Goal: Task Accomplishment & Management: Complete application form

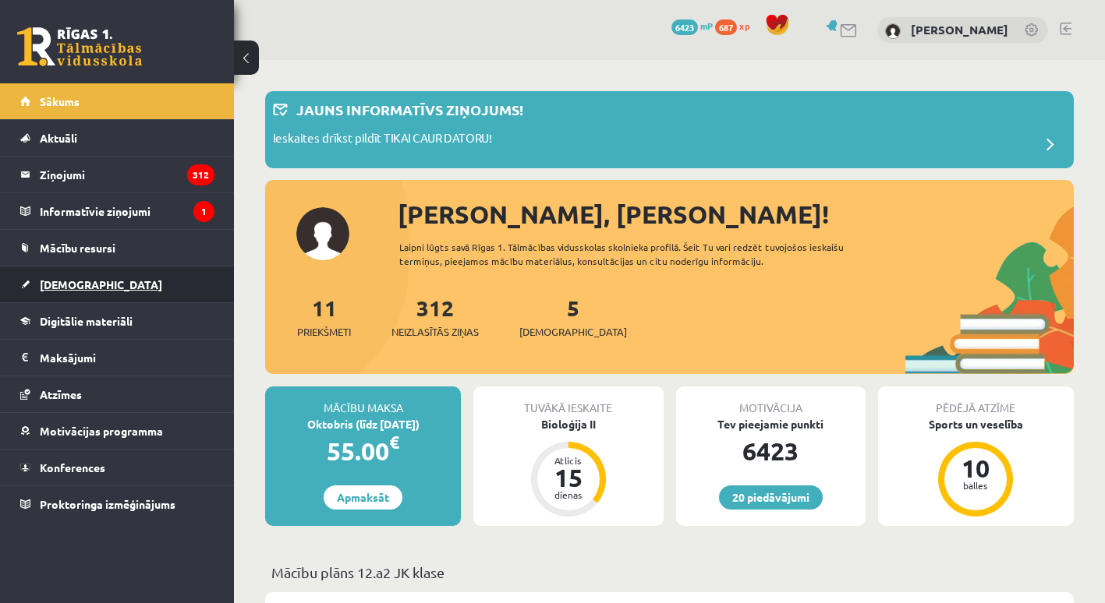
click at [88, 288] on link "[DEMOGRAPHIC_DATA]" at bounding box center [117, 285] width 194 height 36
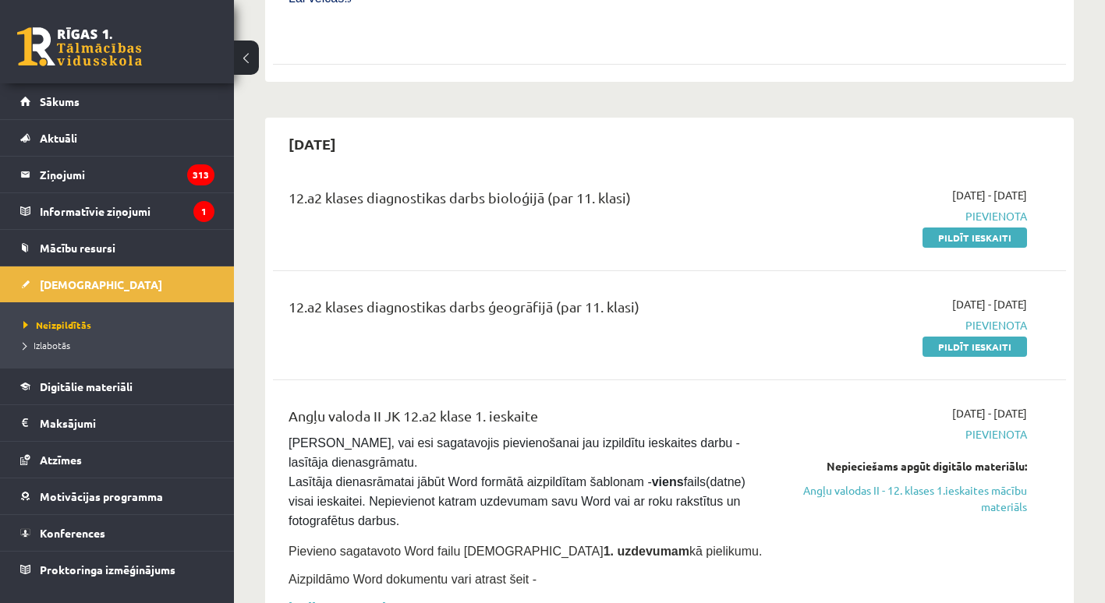
scroll to position [780, 0]
click at [945, 337] on link "Pildīt ieskaiti" at bounding box center [974, 347] width 104 height 20
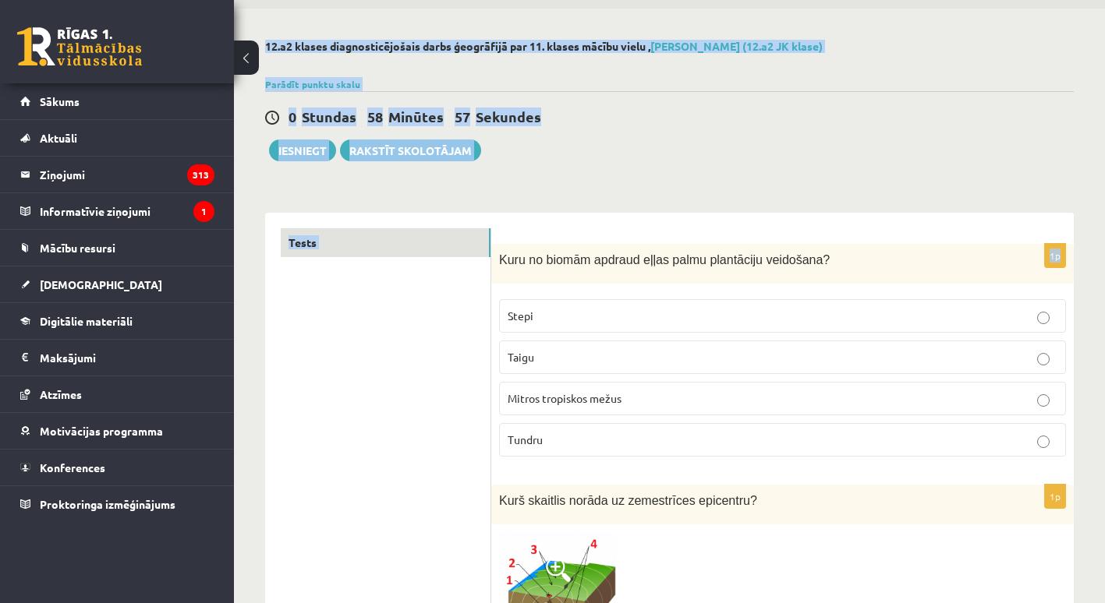
scroll to position [33, 0]
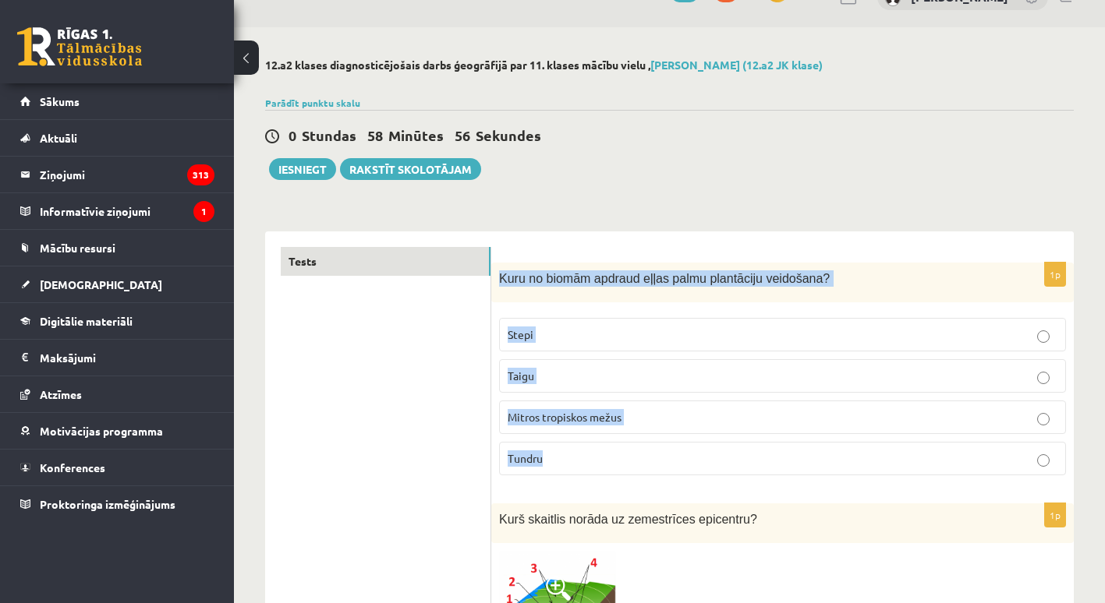
drag, startPoint x: 500, startPoint y: 313, endPoint x: 689, endPoint y: 477, distance: 250.9
click at [689, 477] on div "1p Kuru no biomām apdraud eļļas palmu plantāciju veidošana? Stepi Taigu Mitros …" at bounding box center [782, 375] width 582 height 225
copy div "Kuru no biomām apdraud eļļas palmu plantāciju veidošana? Stepi Taigu Mitros tro…"
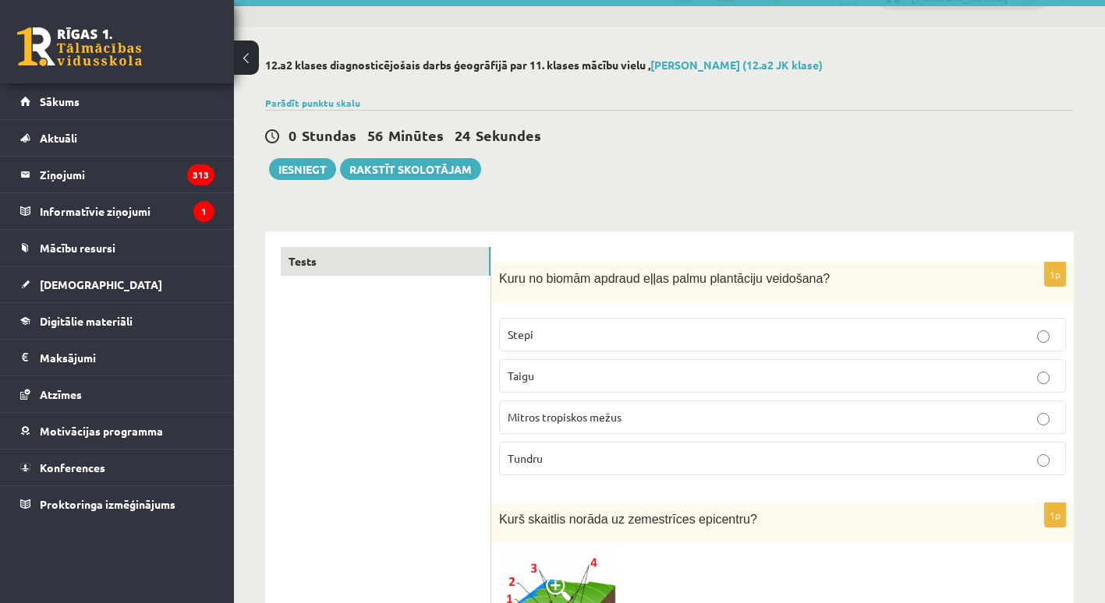
click at [574, 415] on span "Mitros tropiskos mežus" at bounding box center [564, 417] width 114 height 14
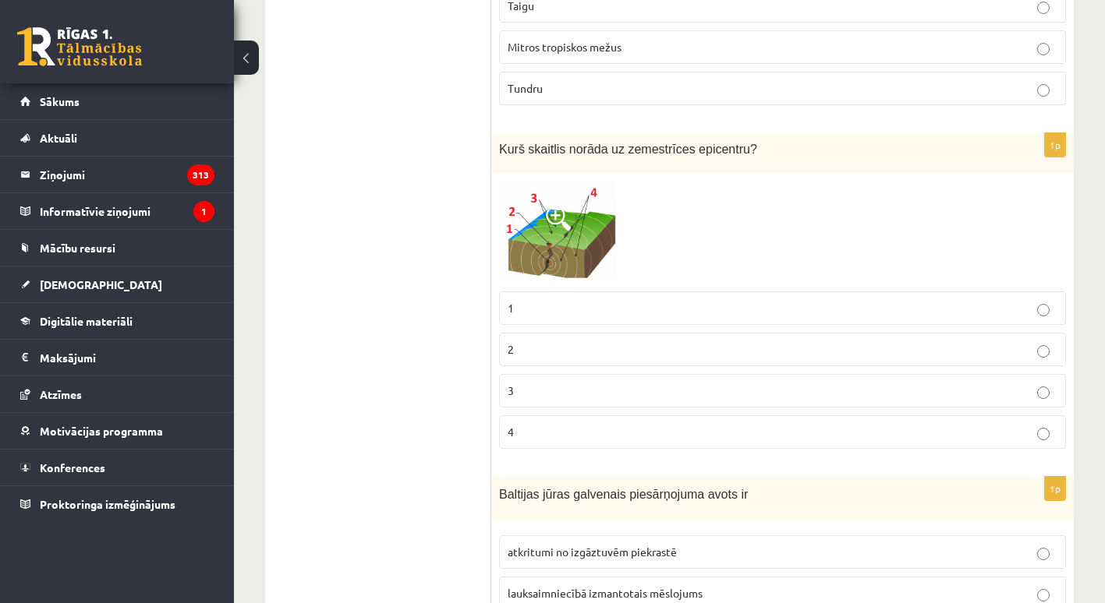
scroll to position [415, 0]
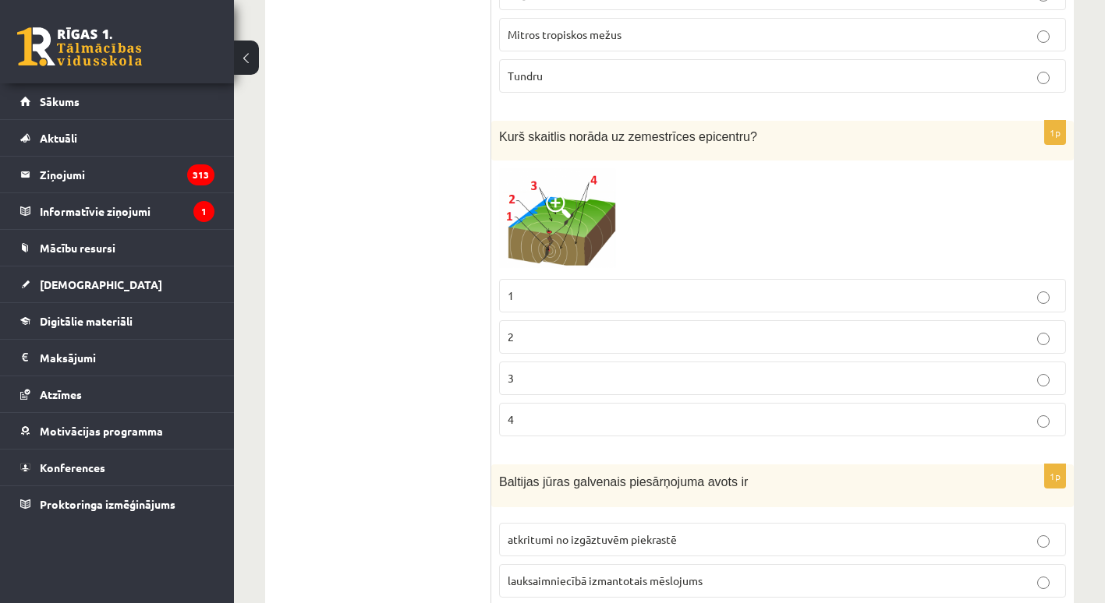
click at [564, 216] on span at bounding box center [558, 205] width 25 height 25
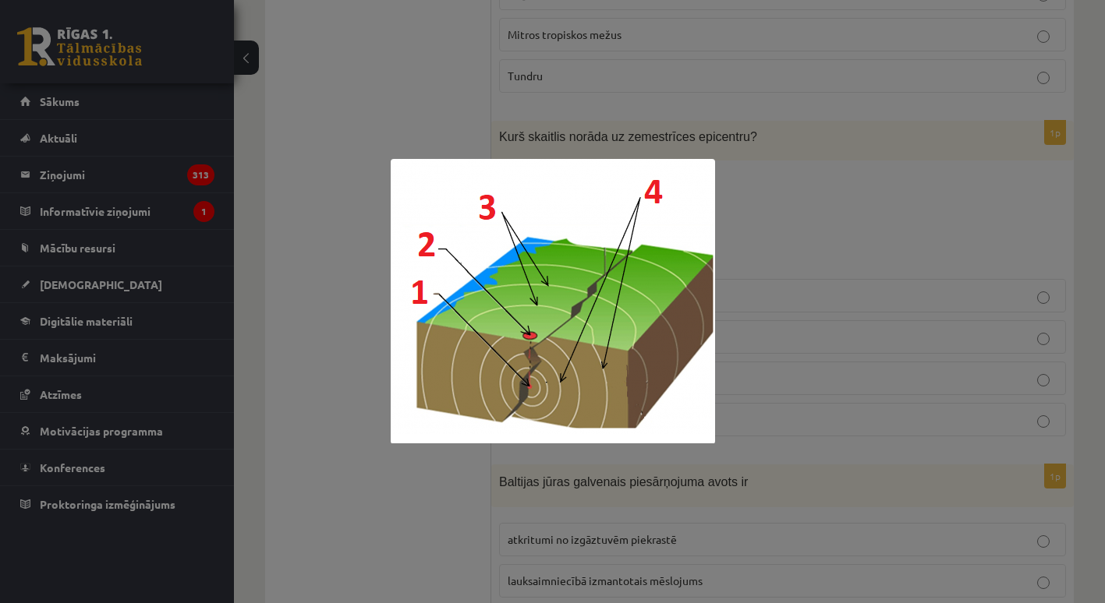
click at [830, 208] on div at bounding box center [552, 301] width 1105 height 603
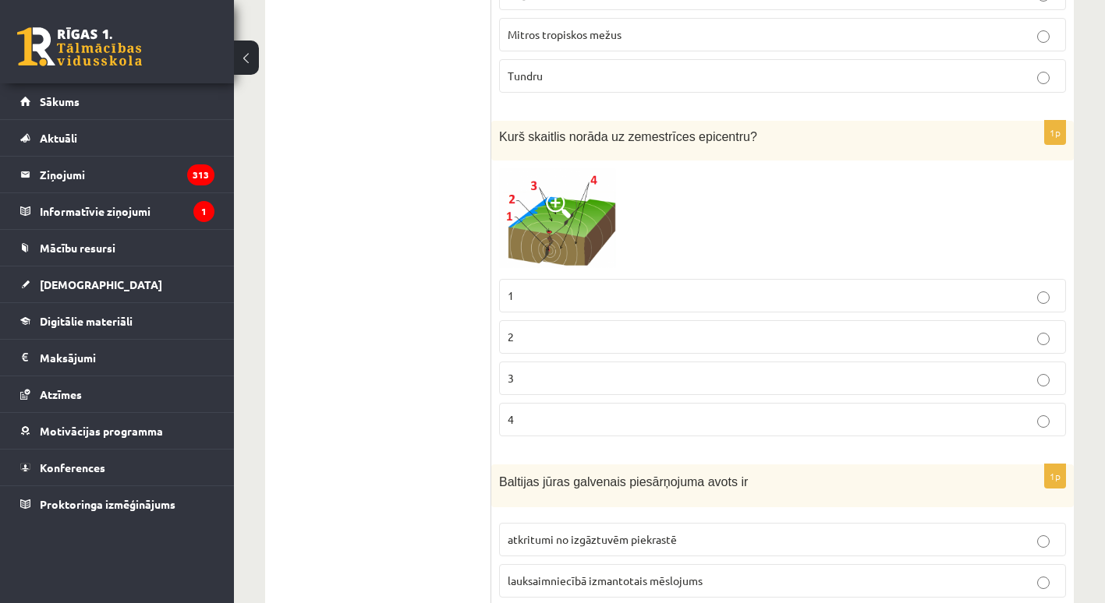
click at [670, 295] on p "1" at bounding box center [782, 296] width 550 height 16
drag, startPoint x: 612, startPoint y: 143, endPoint x: 723, endPoint y: 127, distance: 111.9
click at [723, 127] on div "Kurš skaitlis norāda uz zemestrīces epicentru?" at bounding box center [782, 141] width 582 height 40
copy span "zemestrīces epicentru"
click at [660, 341] on p "2" at bounding box center [782, 337] width 550 height 16
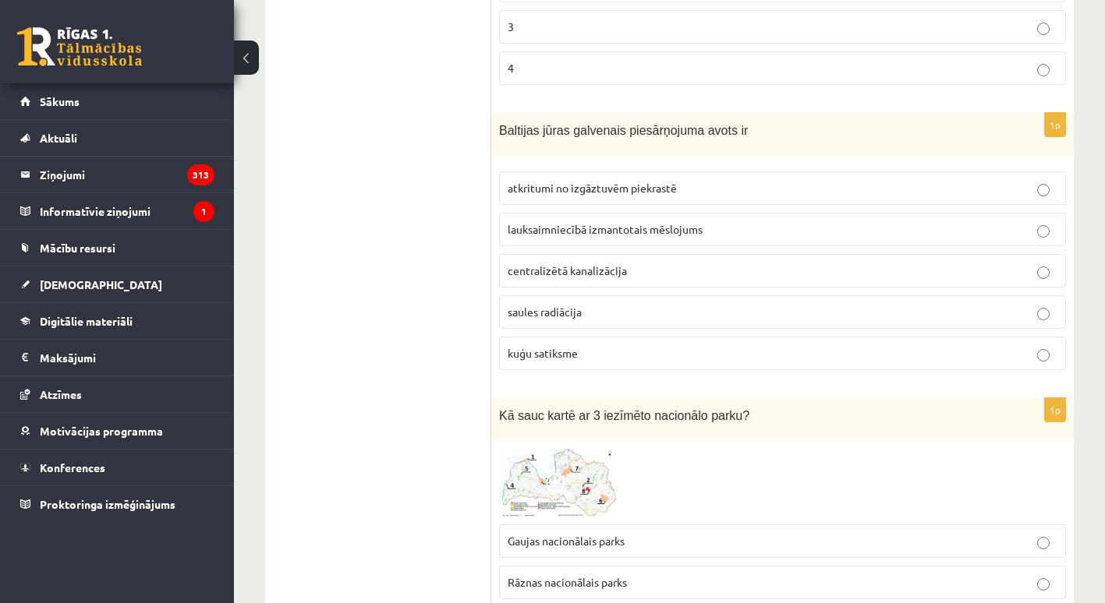
scroll to position [753, 0]
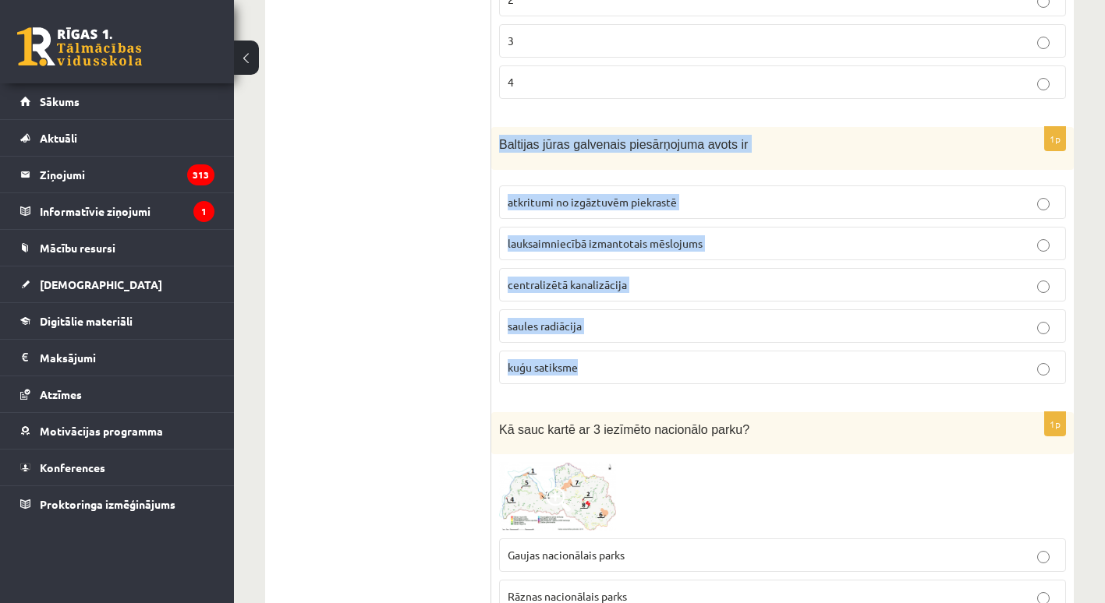
drag, startPoint x: 501, startPoint y: 148, endPoint x: 674, endPoint y: 381, distance: 290.3
click at [674, 381] on div "1p Baltijas jūras galvenais piesārņojuma avots ir atkritumi no izgāztuvēm piekr…" at bounding box center [782, 262] width 582 height 270
copy div "Baltijas jūras galvenais piesārņojuma avots ir atkritumi no izgāztuvēm piekrast…"
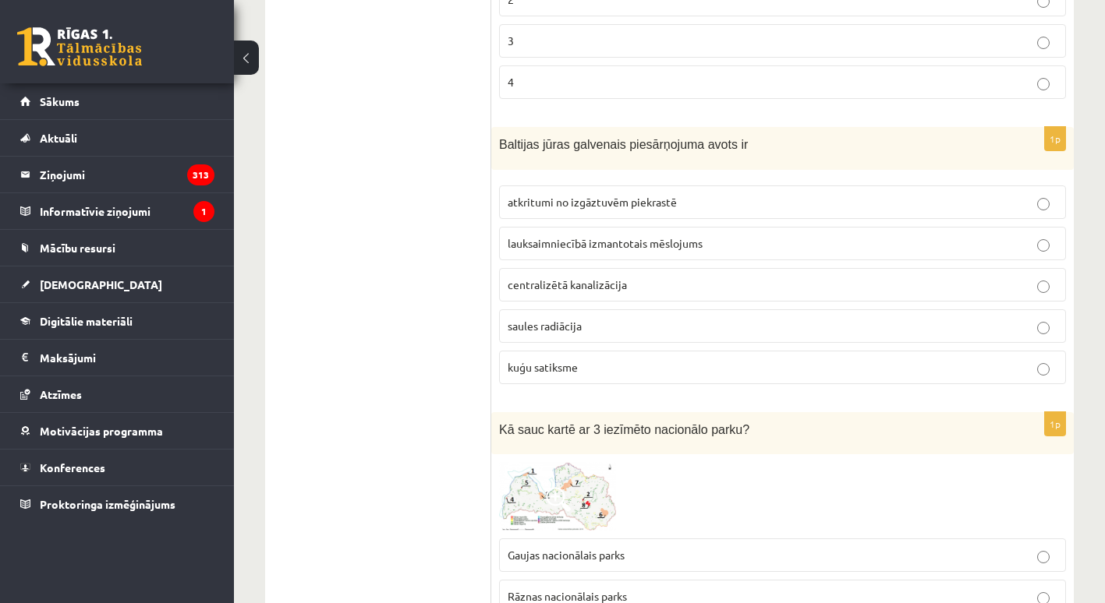
click at [635, 237] on span "lauksaimniecībā izmantotais mēslojums" at bounding box center [604, 243] width 195 height 14
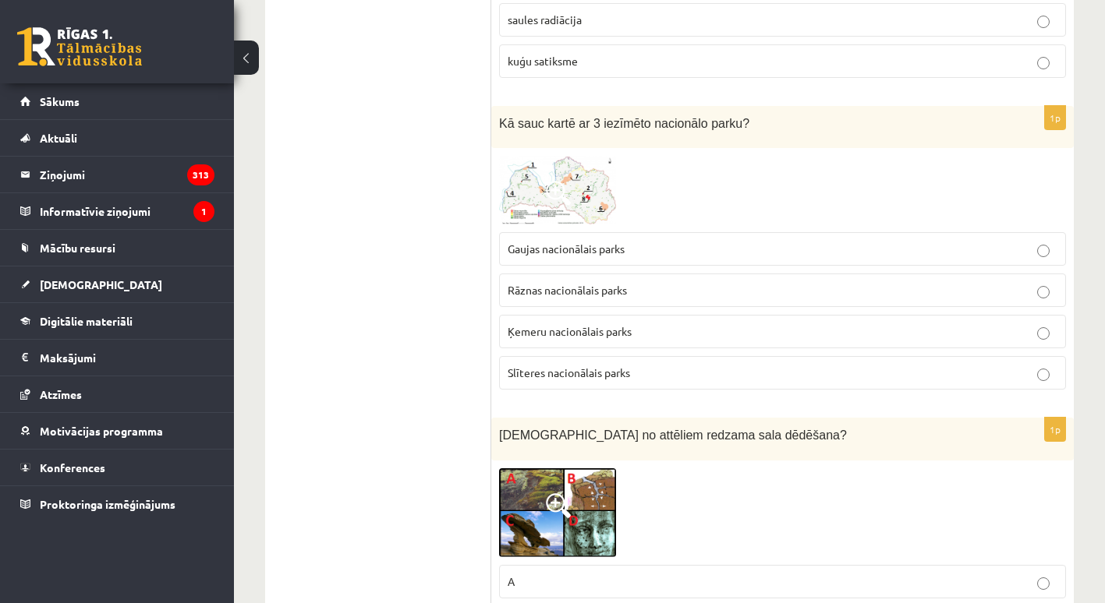
scroll to position [1039, 0]
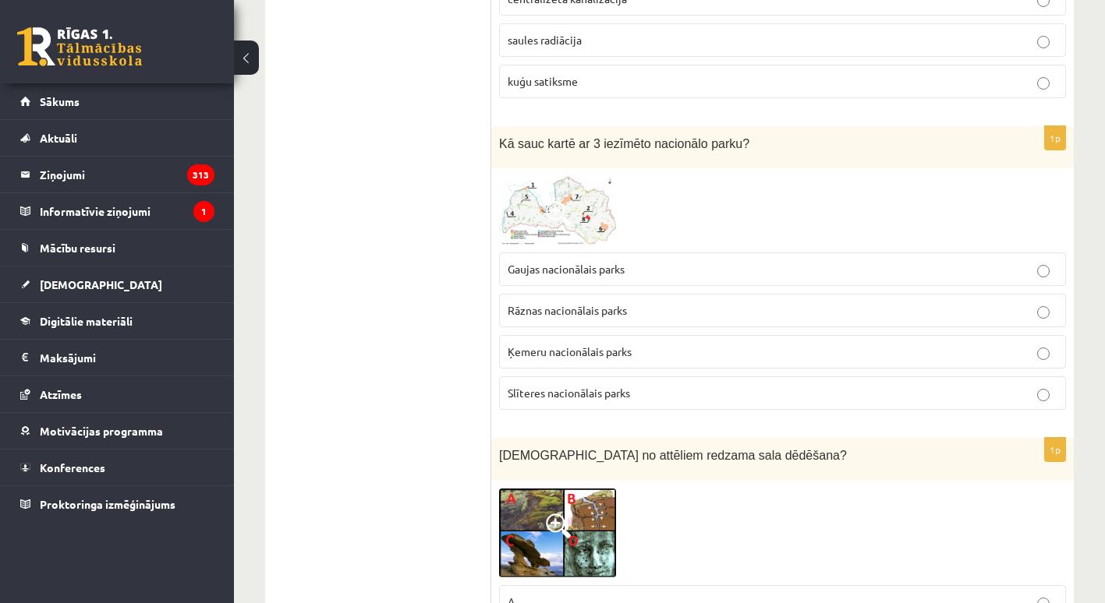
click at [558, 205] on span at bounding box center [558, 213] width 25 height 25
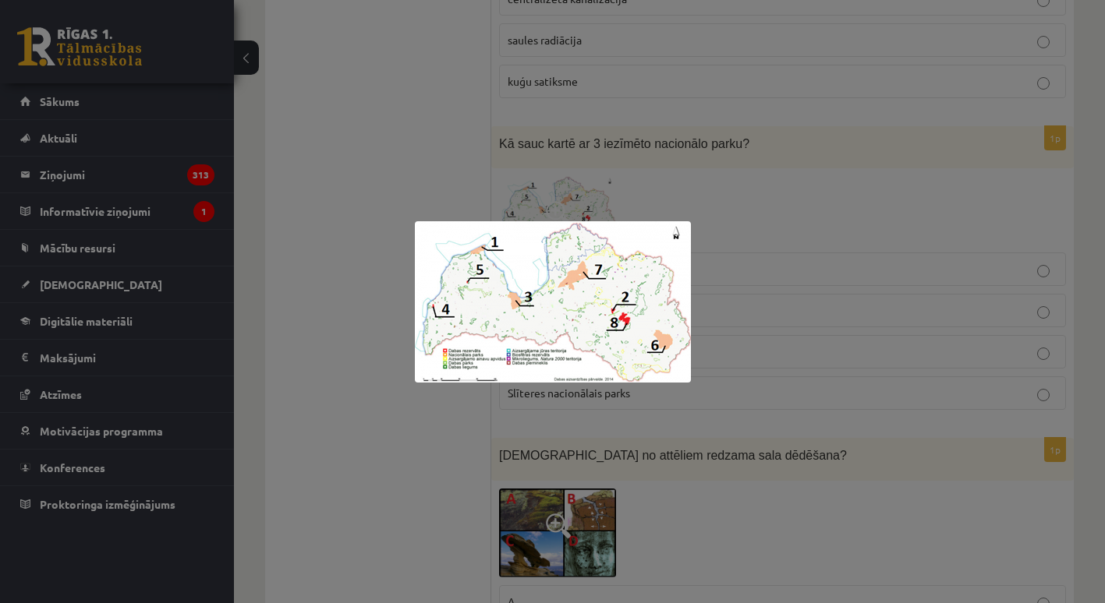
click at [868, 186] on div at bounding box center [552, 301] width 1105 height 603
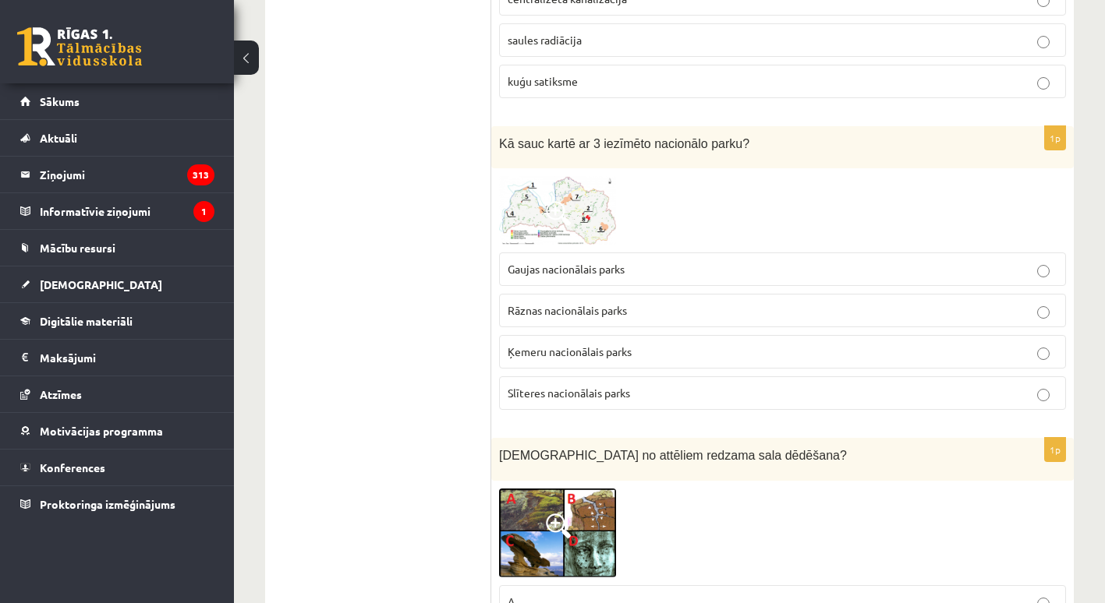
click at [547, 354] on span "Ķemeru nacionālais parks" at bounding box center [569, 352] width 124 height 14
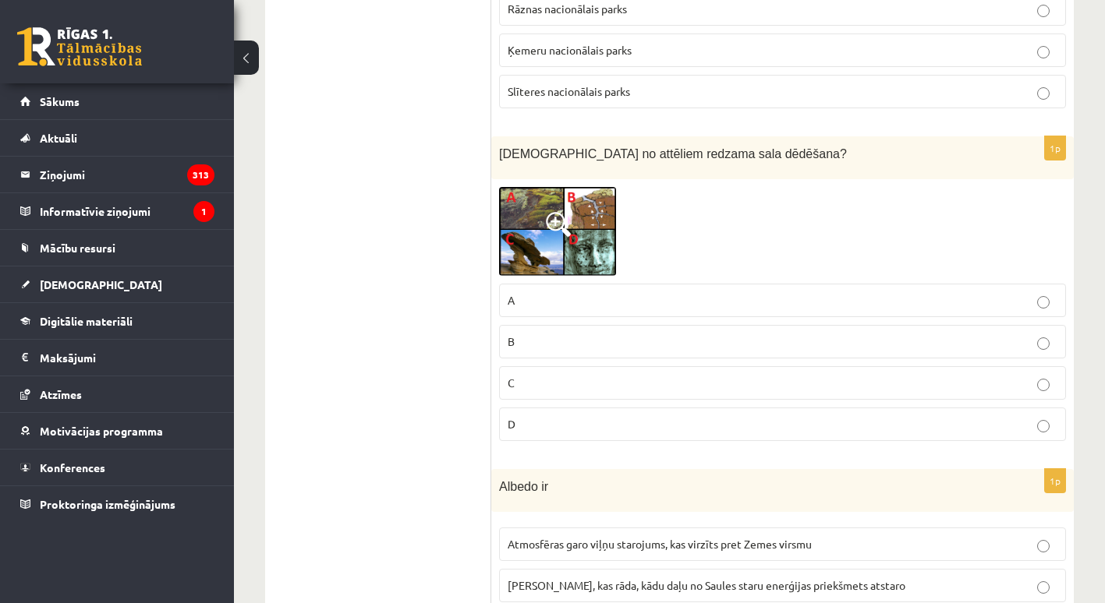
scroll to position [1351, 0]
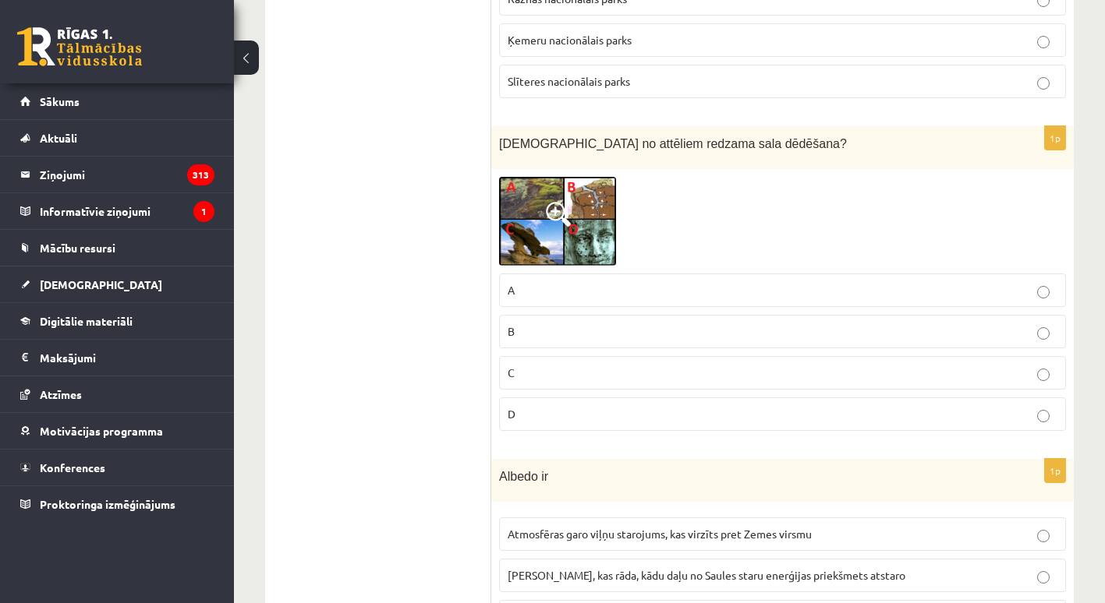
click at [548, 200] on img at bounding box center [557, 222] width 117 height 90
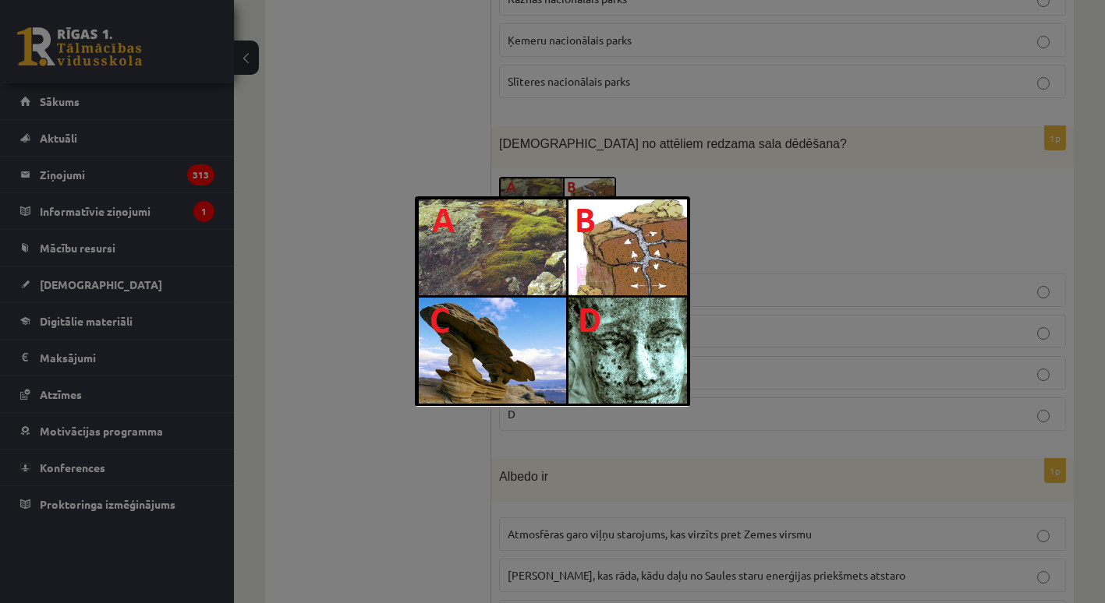
drag, startPoint x: 751, startPoint y: 227, endPoint x: 732, endPoint y: 215, distance: 22.7
click at [748, 228] on div at bounding box center [552, 301] width 1105 height 603
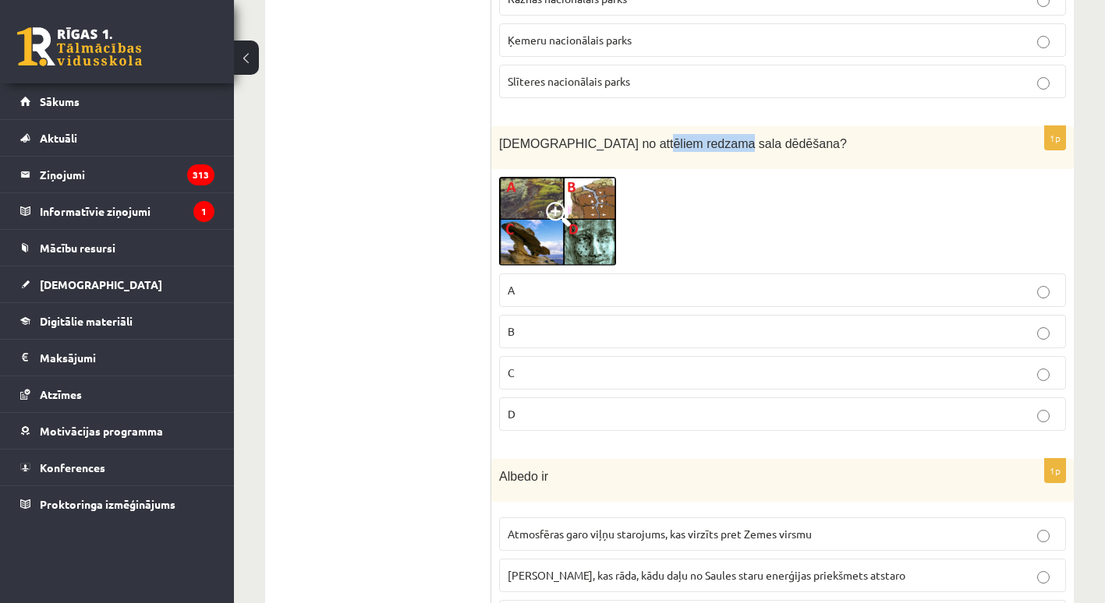
drag, startPoint x: 631, startPoint y: 143, endPoint x: 700, endPoint y: 147, distance: 68.7
click at [700, 147] on span "Kurā no attēliem redzama sala dēdēšana?" at bounding box center [673, 143] width 348 height 13
copy span "sala dēdēšana"
click at [590, 221] on img at bounding box center [557, 222] width 117 height 90
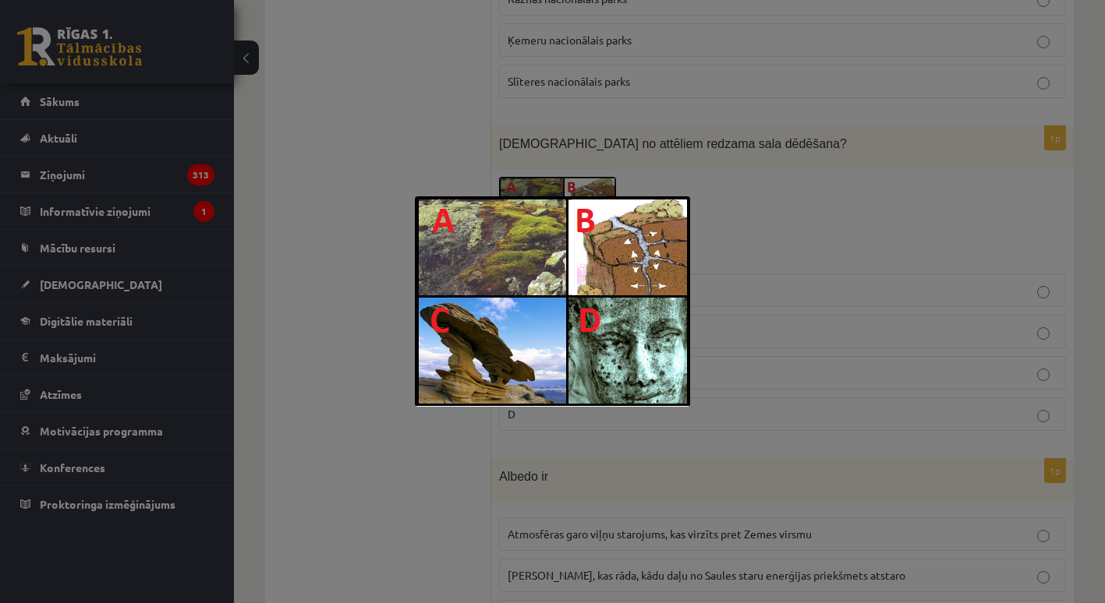
click at [831, 222] on div at bounding box center [552, 301] width 1105 height 603
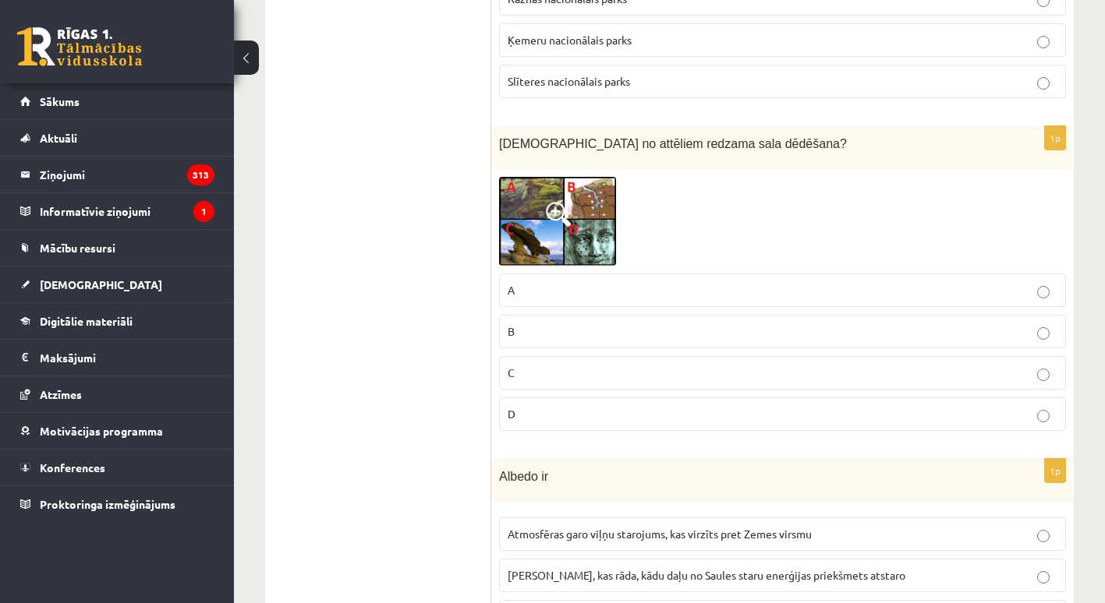
click at [541, 366] on p "C" at bounding box center [782, 373] width 550 height 16
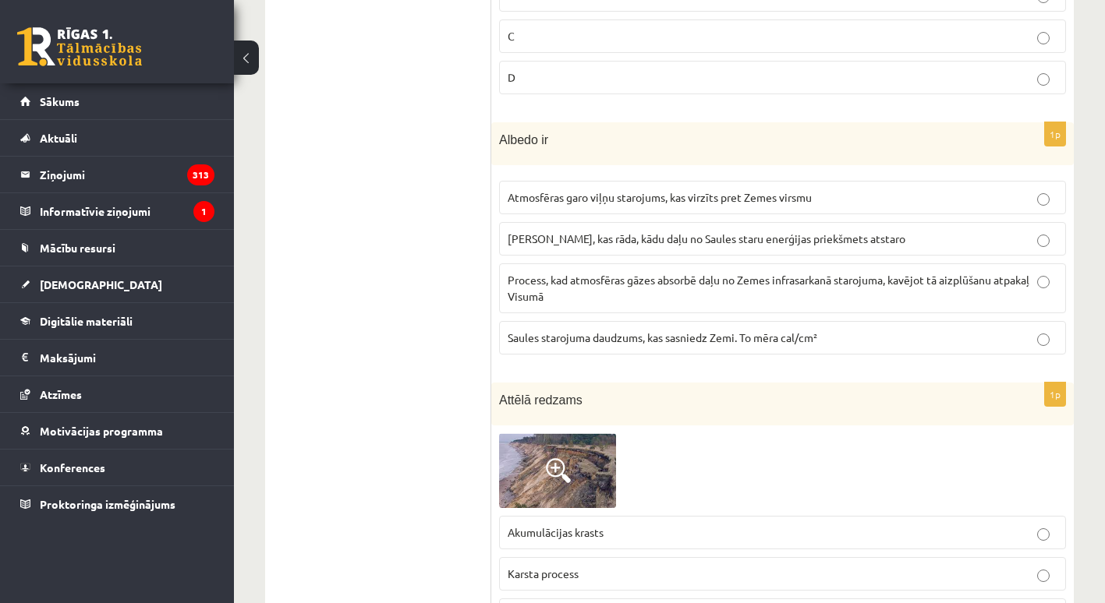
scroll to position [1688, 0]
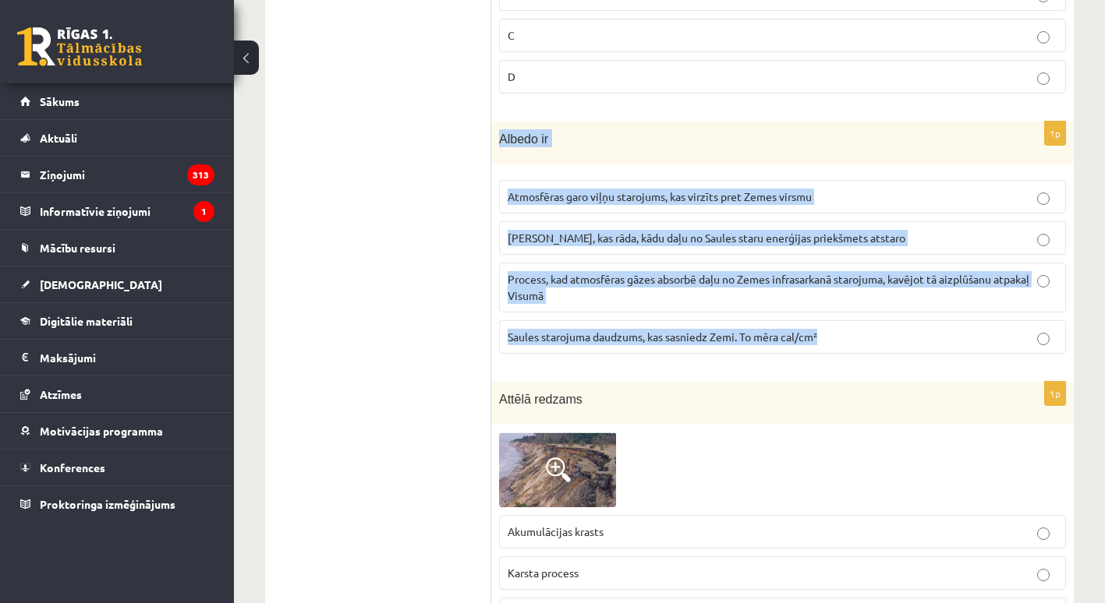
drag, startPoint x: 497, startPoint y: 142, endPoint x: 851, endPoint y: 334, distance: 402.5
click at [851, 334] on div "1p Albedo ir Atmosfēras garo viļņu starojums, kas virzīts pret Zemes virsmu Ska…" at bounding box center [782, 244] width 582 height 245
copy div "Albedo ir Atmosfēras garo viļņu starojums, kas virzīts pret Zemes virsmu Skaitl…"
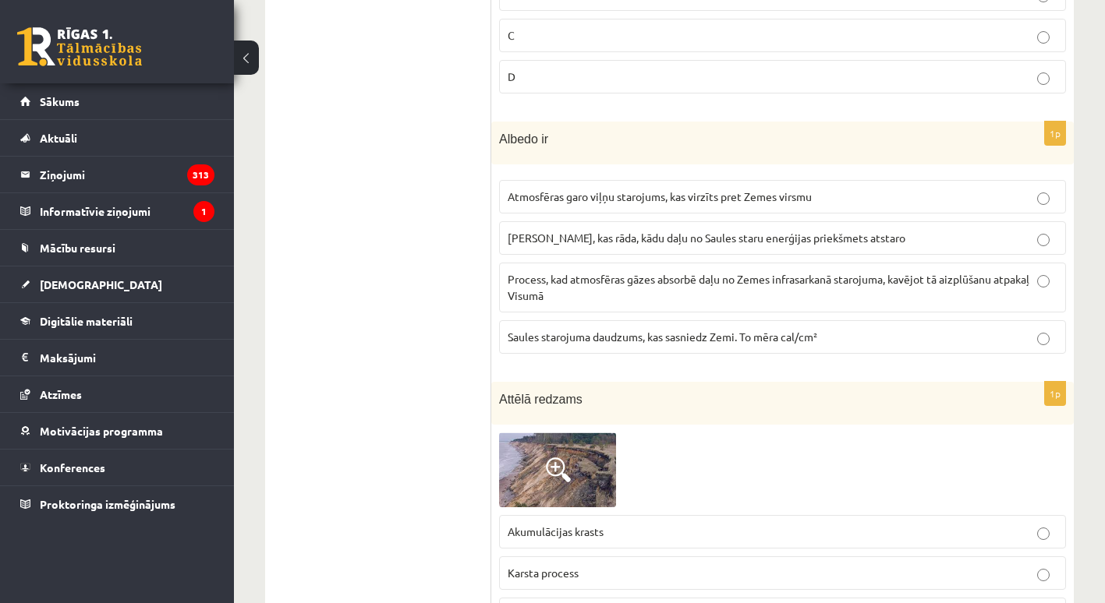
click at [571, 238] on span "Skaitlis, kas rāda, kādu daļu no Saules staru enerģijas priekšmets atstaro" at bounding box center [706, 238] width 398 height 14
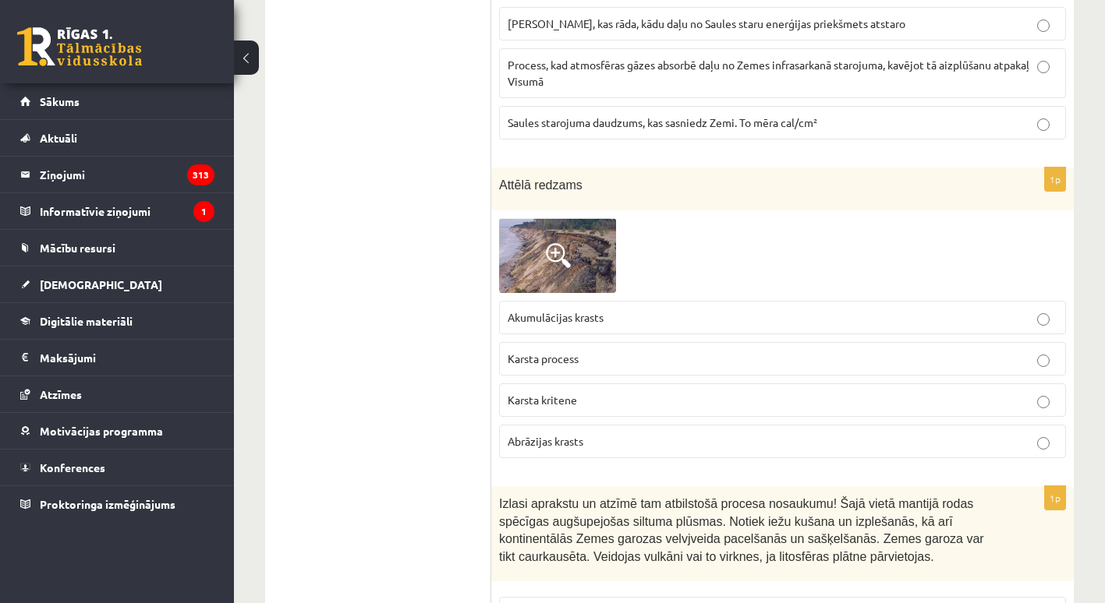
scroll to position [1922, 0]
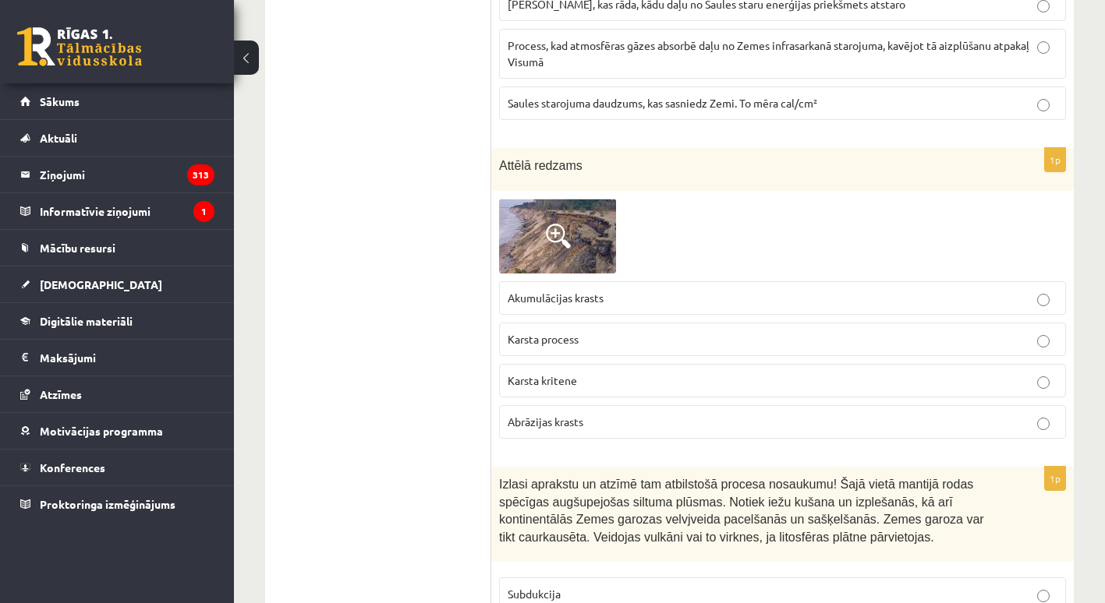
click at [562, 239] on span at bounding box center [558, 236] width 25 height 25
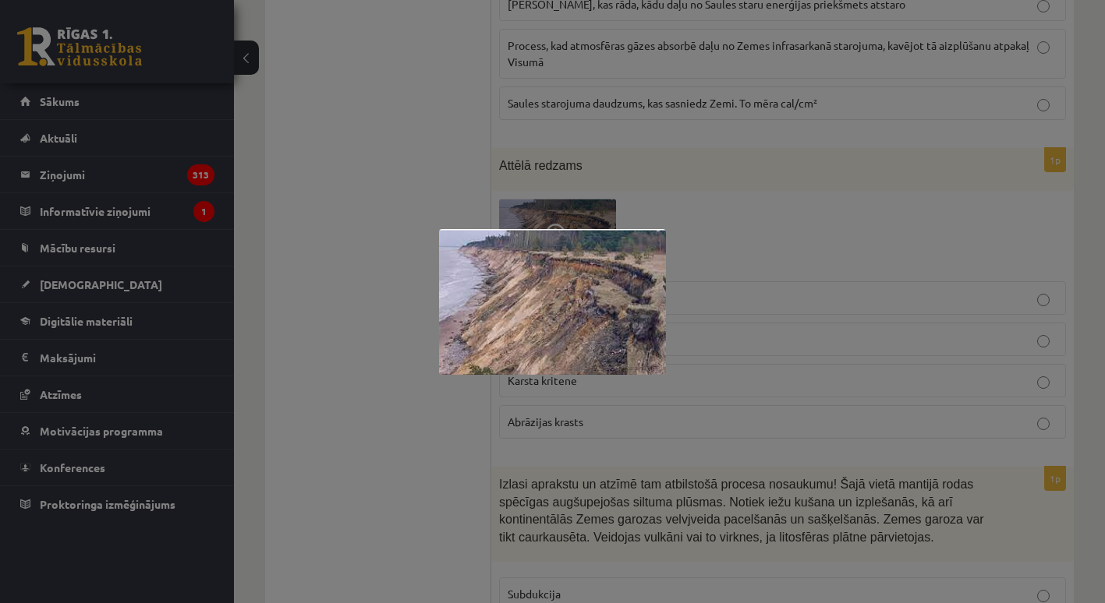
click at [697, 217] on div at bounding box center [552, 301] width 1105 height 603
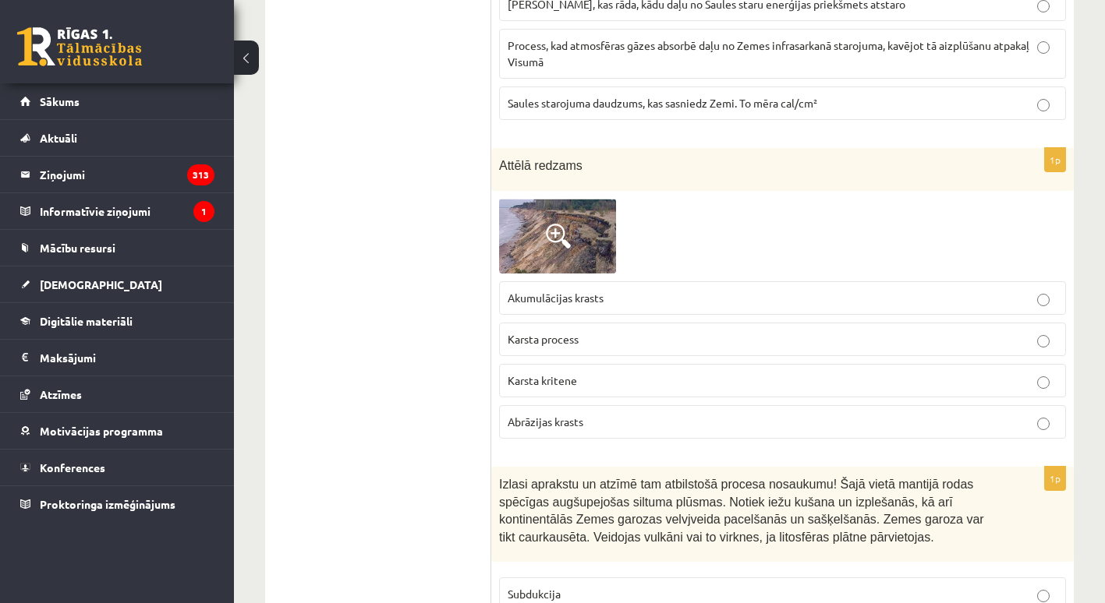
click at [507, 420] on span "Abrāzijas krasts" at bounding box center [545, 422] width 76 height 14
drag, startPoint x: 610, startPoint y: 421, endPoint x: 465, endPoint y: 433, distance: 145.5
drag, startPoint x: 504, startPoint y: 422, endPoint x: 626, endPoint y: 423, distance: 122.4
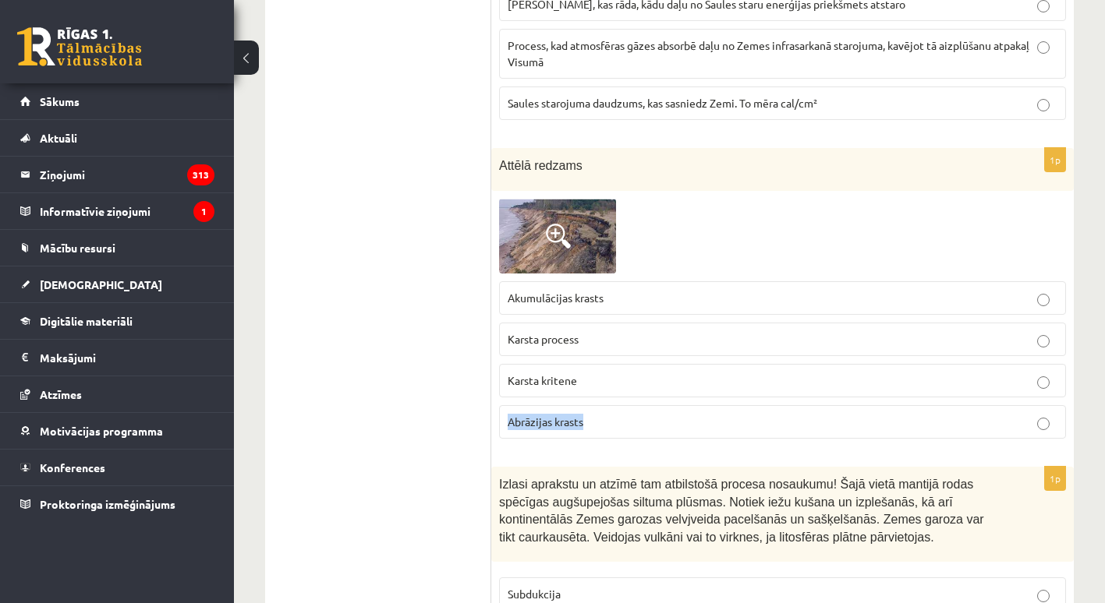
click at [626, 423] on label "Abrāzijas krasts" at bounding box center [782, 422] width 567 height 34
copy span "Abrāzijas krasts"
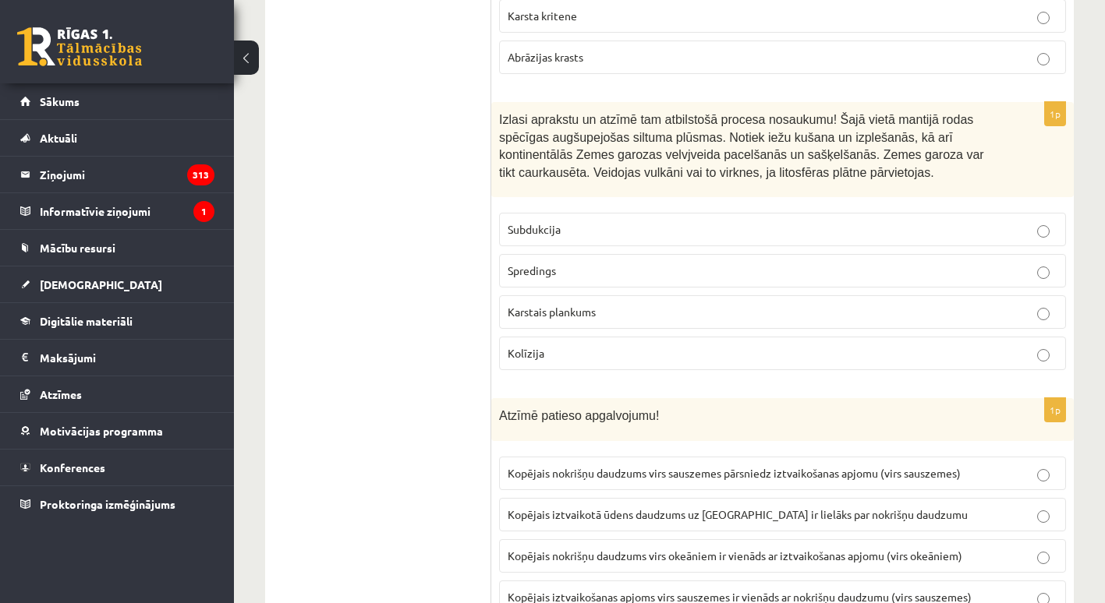
scroll to position [2286, 0]
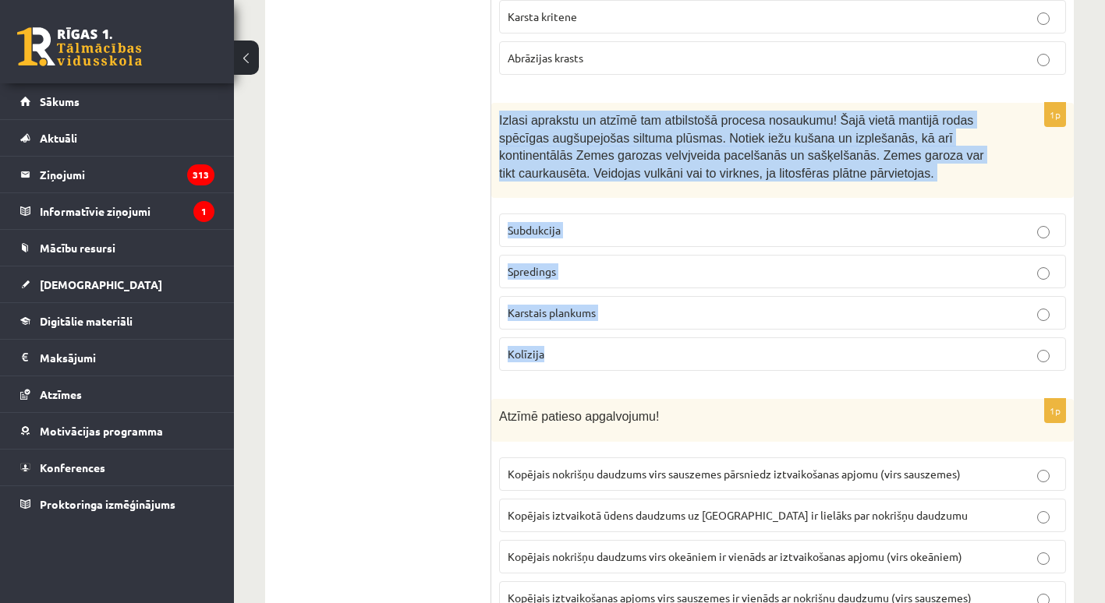
drag, startPoint x: 497, startPoint y: 118, endPoint x: 628, endPoint y: 363, distance: 277.9
click at [628, 363] on div "1p Izlasi aprakstu un atzīmē tam atbilstošā procesa nosaukumu! Šajā vietā manti…" at bounding box center [782, 243] width 582 height 281
copy div "Izlasi aprakstu un atzīmē tam atbilstošā procesa nosaukumu! Šajā vietā mantijā …"
click at [628, 312] on p "Karstais plankums" at bounding box center [782, 313] width 550 height 16
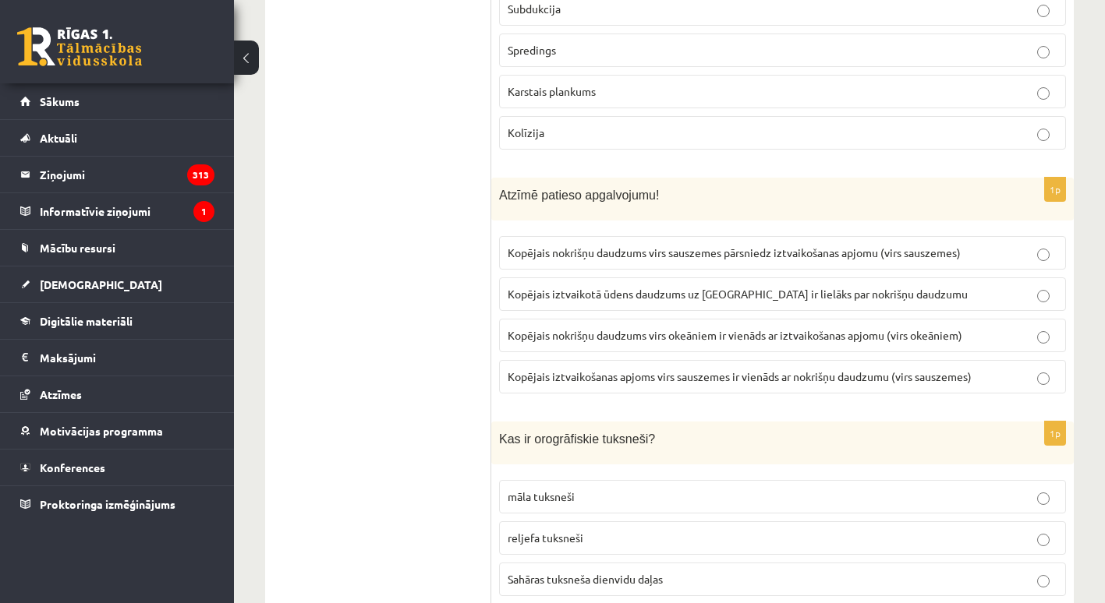
scroll to position [2520, 0]
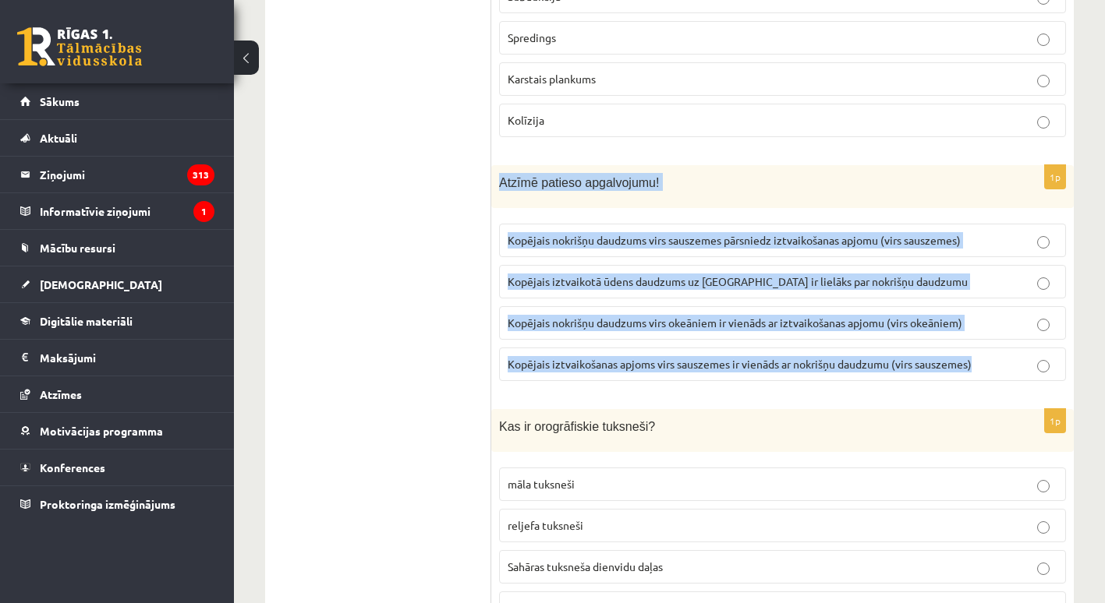
drag, startPoint x: 500, startPoint y: 179, endPoint x: 1004, endPoint y: 359, distance: 534.5
click at [1004, 359] on div "1p Atzīmē patieso apgalvojumu! Kopējais nokrišņu daudzums virs sauszemes pārsni…" at bounding box center [782, 279] width 582 height 228
copy div "Atzīmē patieso apgalvojumu! Kopējais nokrišņu daudzums virs sauszemes pārsniedz…"
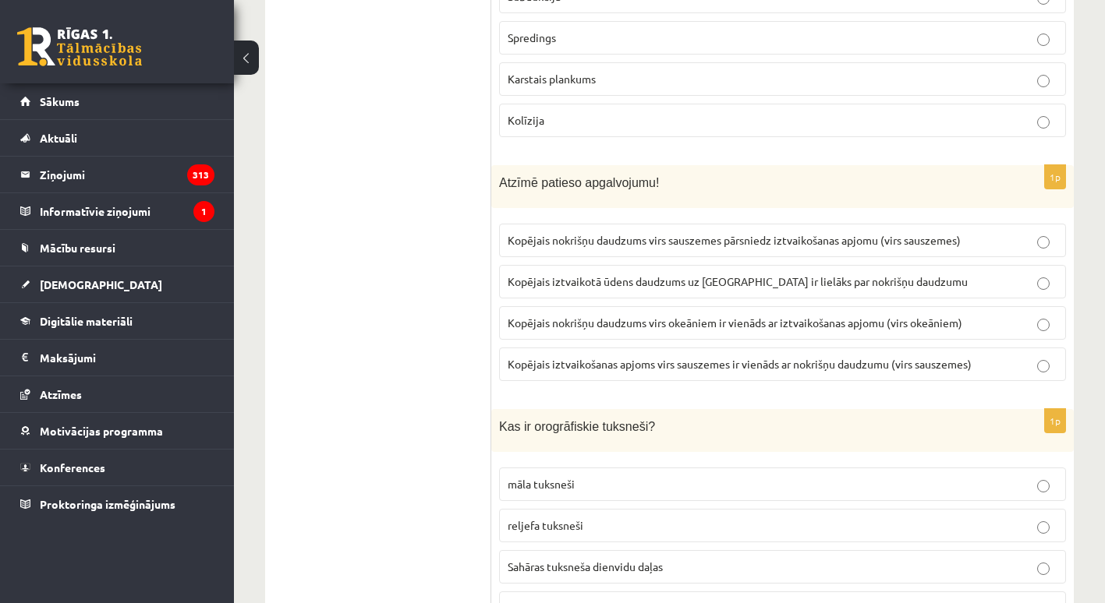
click at [613, 246] on p "Kopējais nokrišņu daudzums virs sauszemes pārsniedz iztvaikošanas apjomu (virs …" at bounding box center [782, 240] width 550 height 16
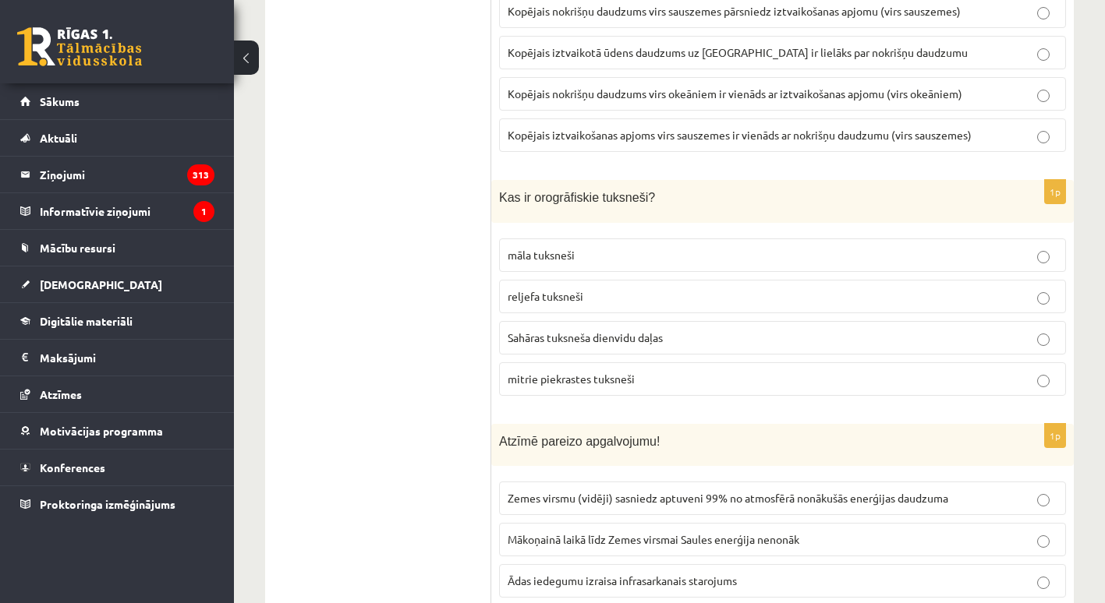
scroll to position [2780, 0]
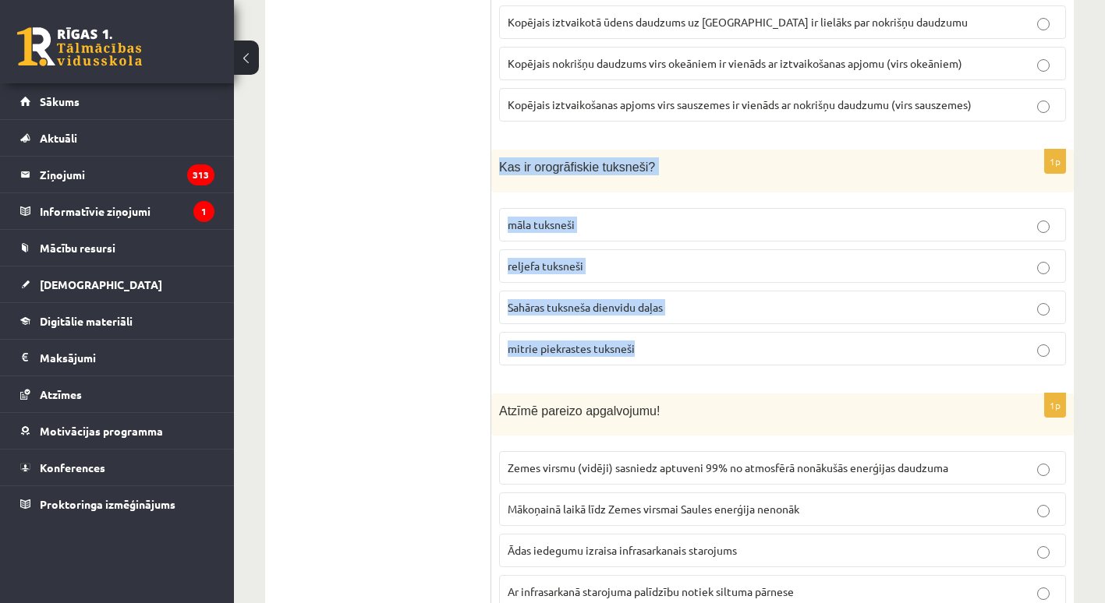
drag, startPoint x: 493, startPoint y: 167, endPoint x: 674, endPoint y: 348, distance: 255.8
click at [674, 348] on div "1p Kas ir orogrāfiskie tuksneši? māla tuksneši reljefa tuksneši Sahāras tuksneš…" at bounding box center [782, 264] width 582 height 228
copy div "Kas ir orogrāfiskie tuksneši? māla tuksneši reljefa tuksneši Sahāras tuksneša d…"
click at [630, 266] on p "reljefa tuksneši" at bounding box center [782, 266] width 550 height 16
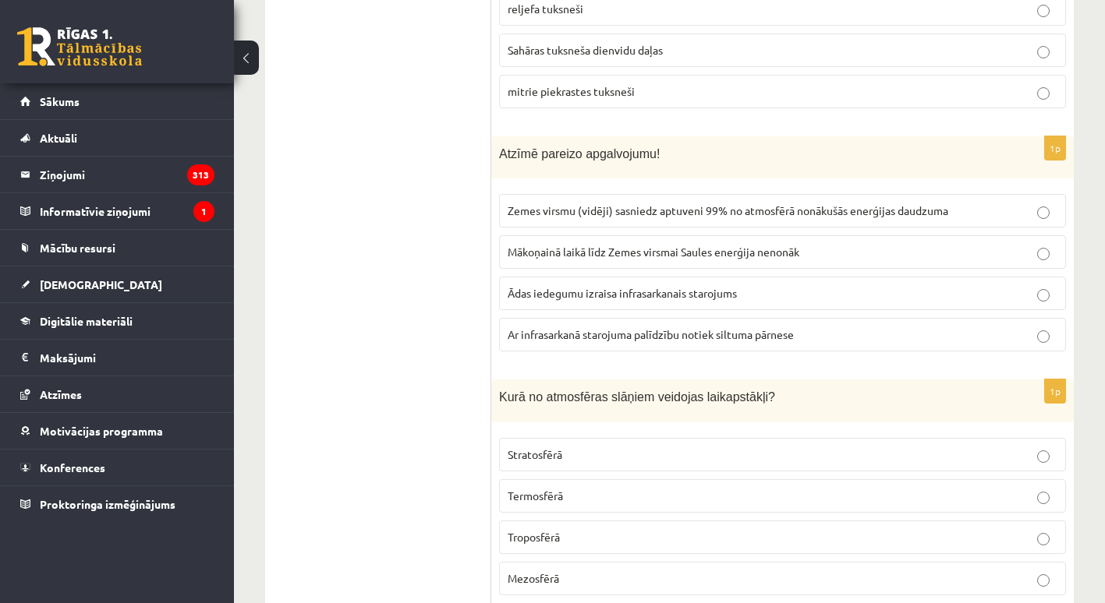
scroll to position [3040, 0]
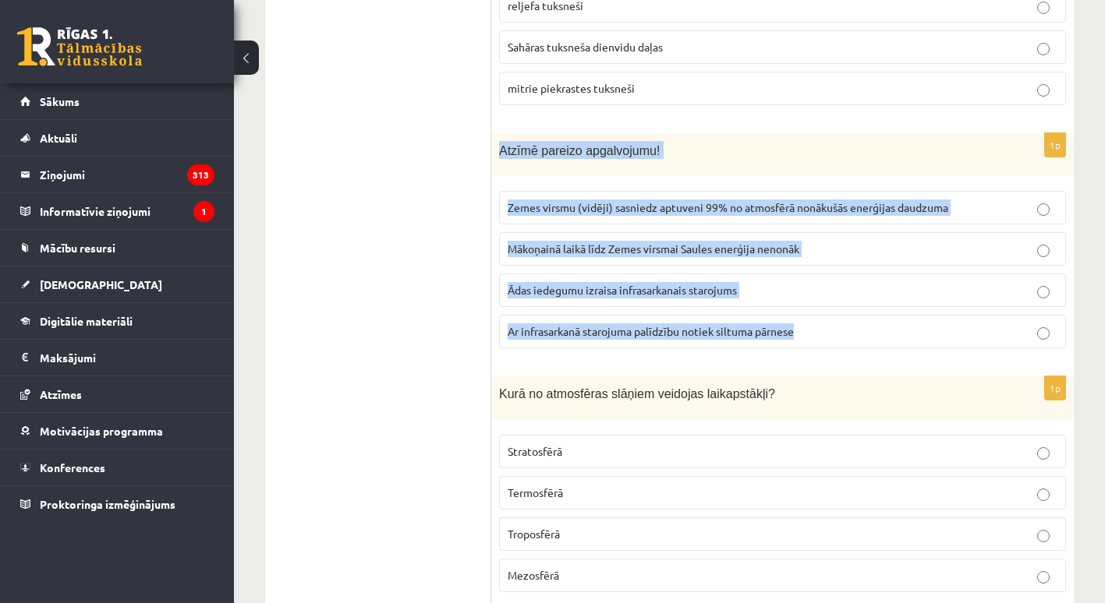
drag, startPoint x: 498, startPoint y: 145, endPoint x: 854, endPoint y: 346, distance: 409.1
click at [854, 346] on div "1p Atzīmē pareizo apgalvojumu! Zemes virsmu (vidēji) sasniedz aptuveni 99% no a…" at bounding box center [782, 247] width 582 height 228
copy div "Atzīmē pareizo apgalvojumu! Zemes virsmu (vidēji) sasniedz aptuveni 99% no atmo…"
click at [654, 324] on p "Ar infrasarkanā starojuma palīdzību notiek siltuma pārnese" at bounding box center [782, 332] width 550 height 16
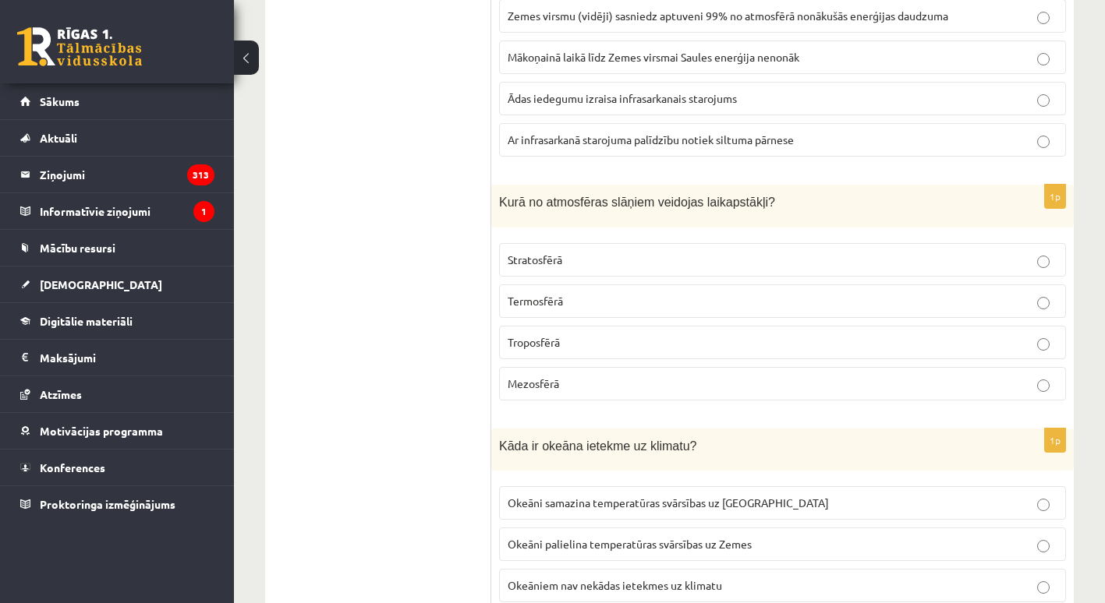
scroll to position [3248, 0]
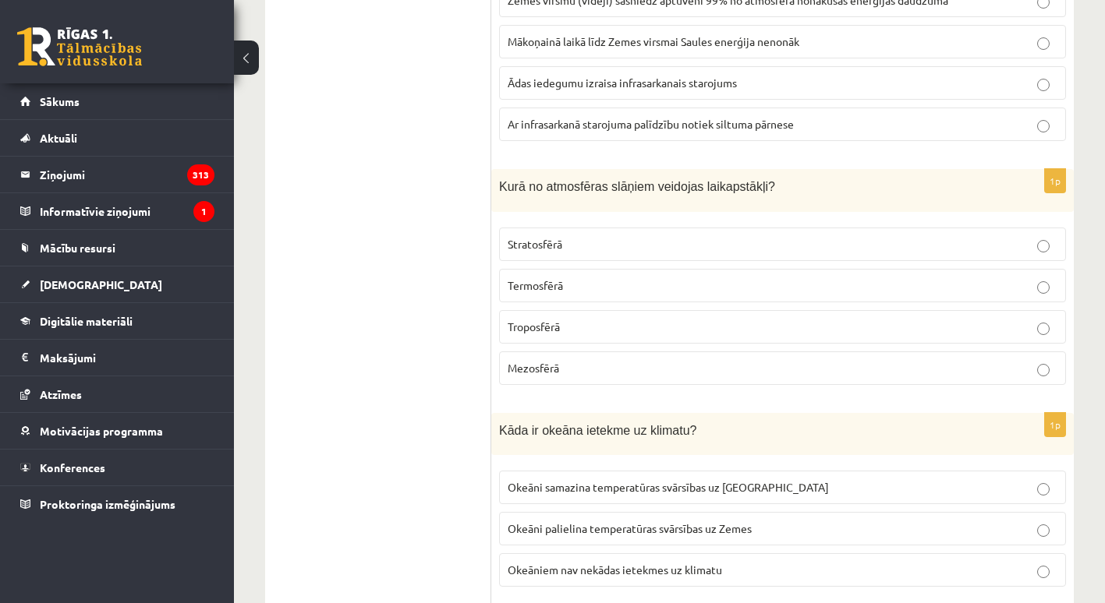
drag, startPoint x: 490, startPoint y: 176, endPoint x: 642, endPoint y: 331, distance: 217.7
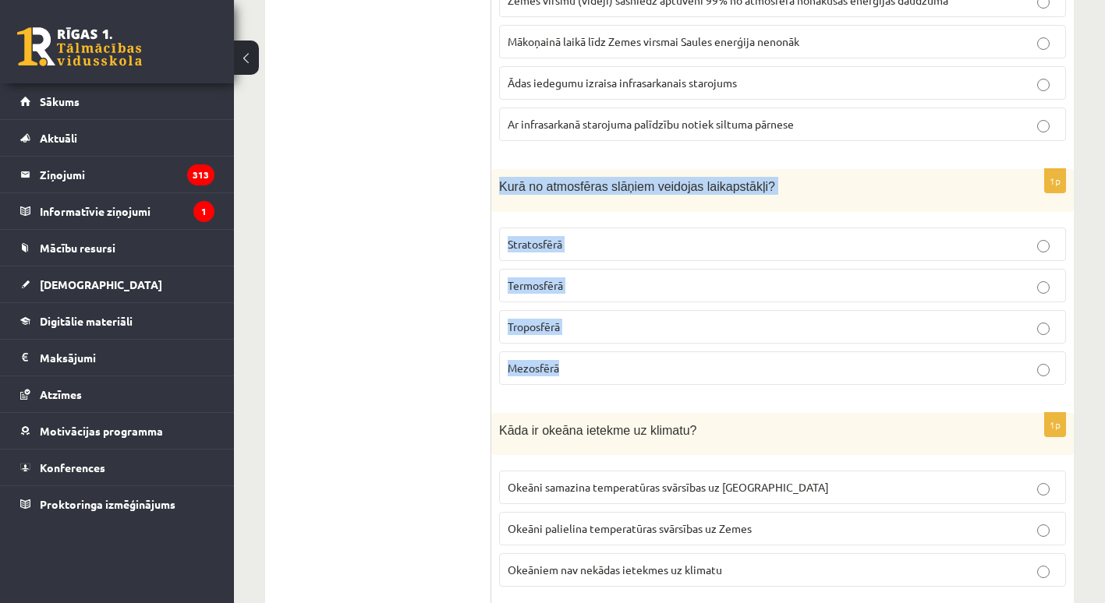
drag, startPoint x: 500, startPoint y: 184, endPoint x: 592, endPoint y: 359, distance: 197.7
click at [592, 359] on div "1p Kurā no atmosfēras slāņiem veidojas laikapstākļi? Stratosfērā Termosfērā Tro…" at bounding box center [782, 283] width 582 height 228
click at [544, 320] on span "Troposfērā" at bounding box center [533, 327] width 52 height 14
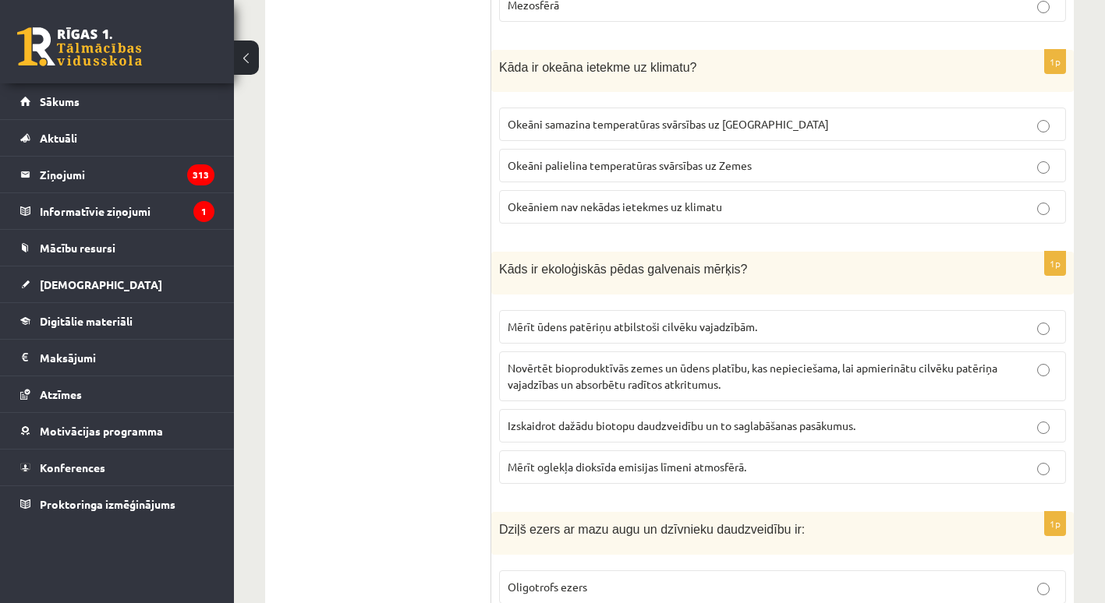
scroll to position [3635, 0]
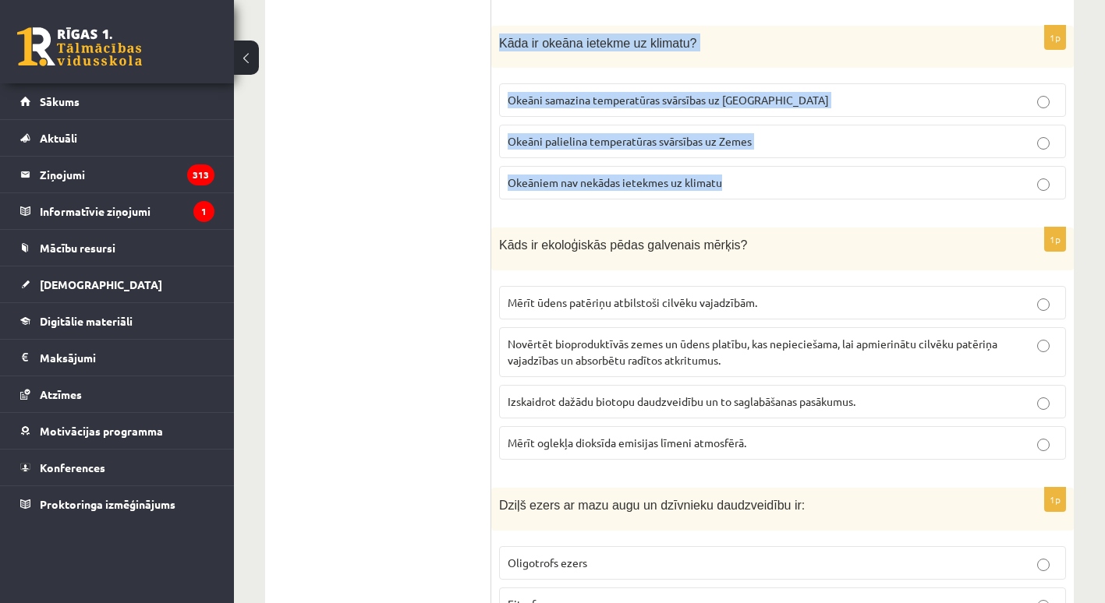
drag, startPoint x: 497, startPoint y: 41, endPoint x: 774, endPoint y: 199, distance: 318.4
click at [774, 199] on div "1p Kāda ir okeāna ietekme uz klimatu? Okeāni samazina temperatūras svārsības uz…" at bounding box center [782, 119] width 582 height 187
click at [630, 98] on span "Okeāni samazina temperatūras svārsības uz Zemes" at bounding box center [667, 100] width 321 height 14
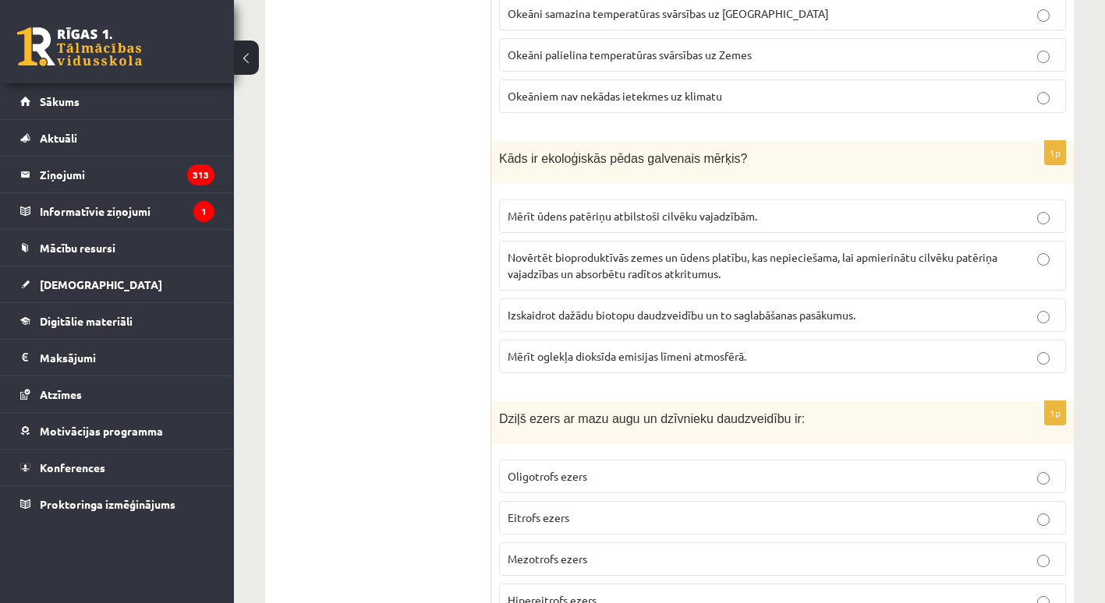
scroll to position [3739, 0]
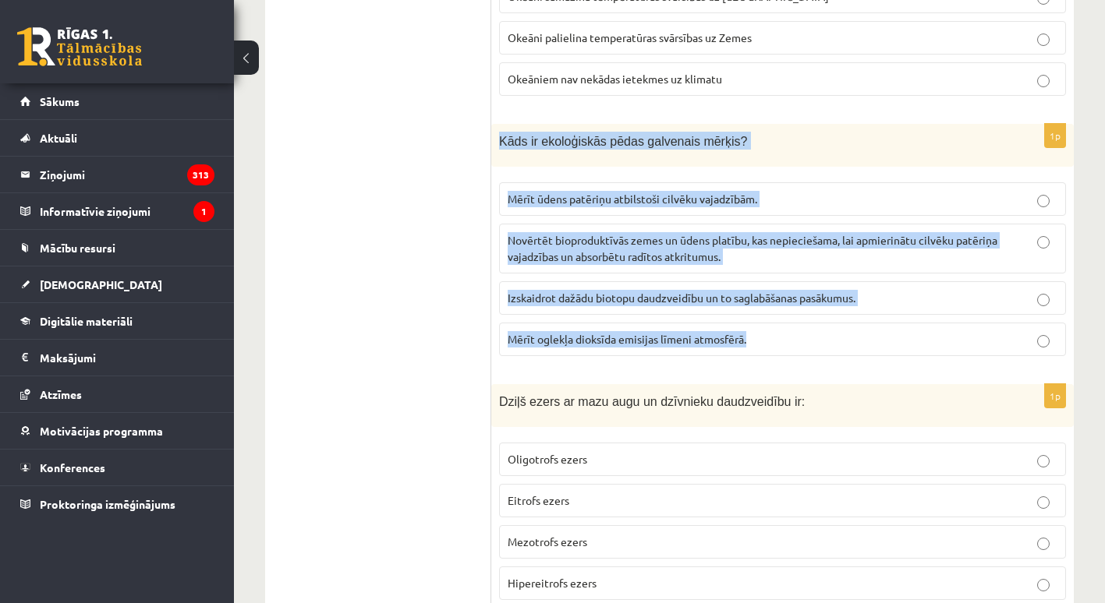
drag, startPoint x: 497, startPoint y: 137, endPoint x: 782, endPoint y: 350, distance: 355.9
click at [782, 350] on div "1p Kāds ir ekoloģiskās pēdas galvenais mērķis? Mērīt ūdens patēriņu atbilstoši …" at bounding box center [782, 246] width 582 height 245
click at [529, 242] on span "Novērtēt bioproduktīvās zemes un ūdens platību, kas nepieciešama, lai apmierinā…" at bounding box center [752, 248] width 490 height 30
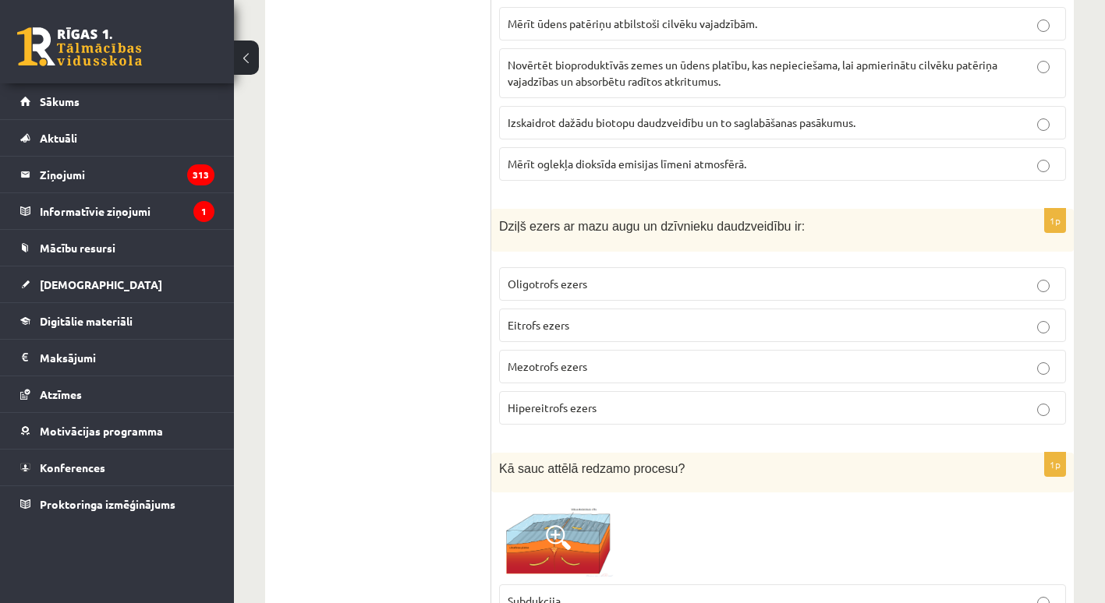
scroll to position [3998, 0]
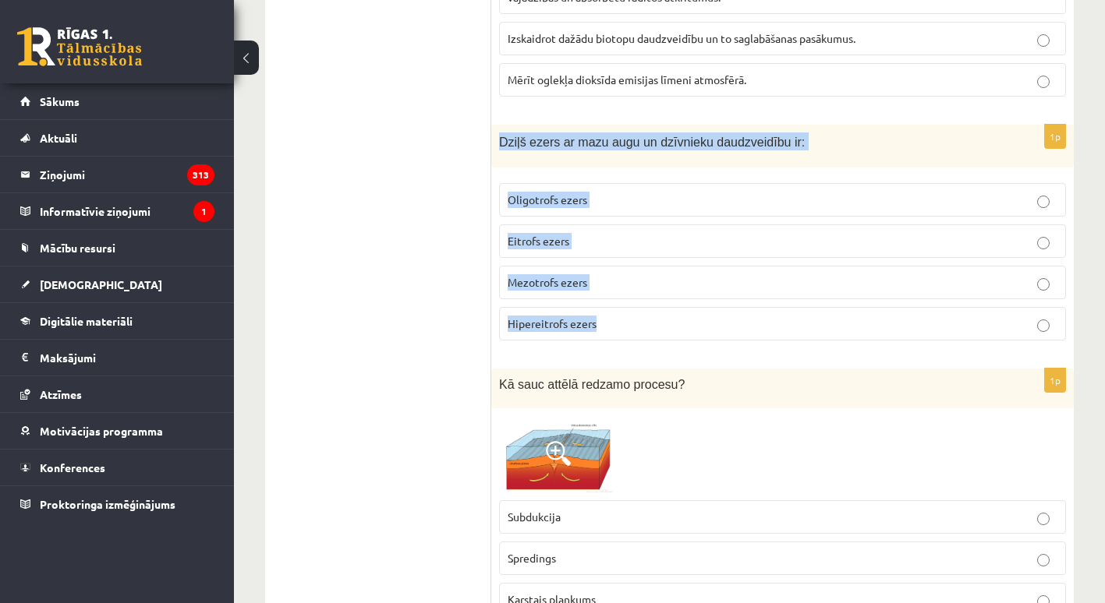
drag, startPoint x: 495, startPoint y: 140, endPoint x: 655, endPoint y: 308, distance: 231.6
click at [655, 308] on div "1p Dziļš ezers ar mazu augu un dzīvnieku daudzveidību ir: Oligotrofs ezers Eitr…" at bounding box center [782, 239] width 582 height 228
click at [568, 193] on span "Oligotrofs ezers" at bounding box center [547, 200] width 80 height 14
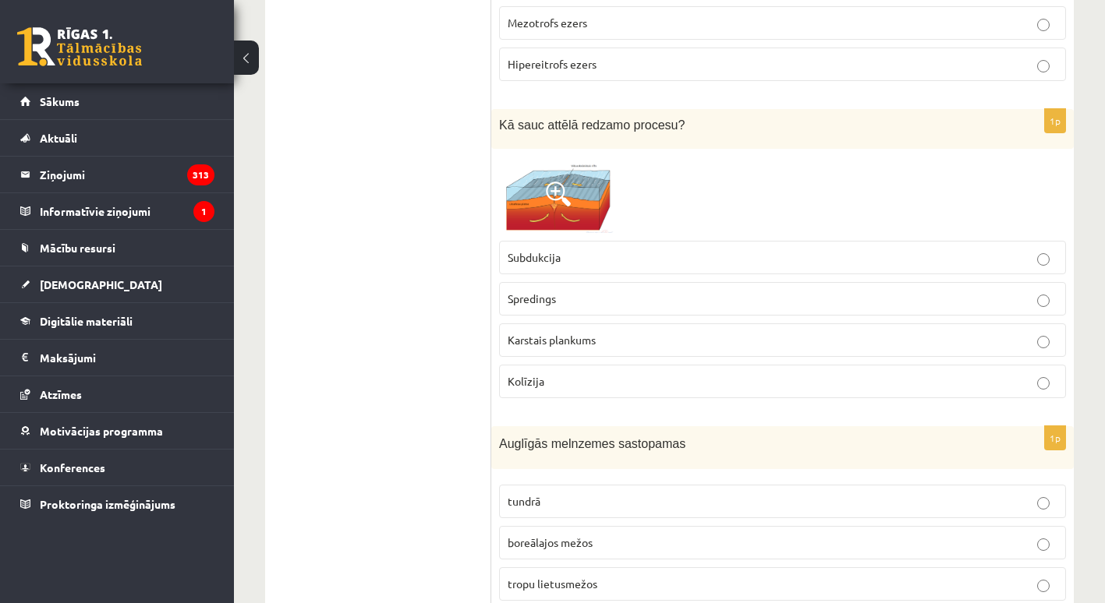
scroll to position [4259, 0]
click at [545, 257] on span "Subdukcija" at bounding box center [533, 256] width 53 height 14
click at [572, 200] on img at bounding box center [557, 194] width 117 height 76
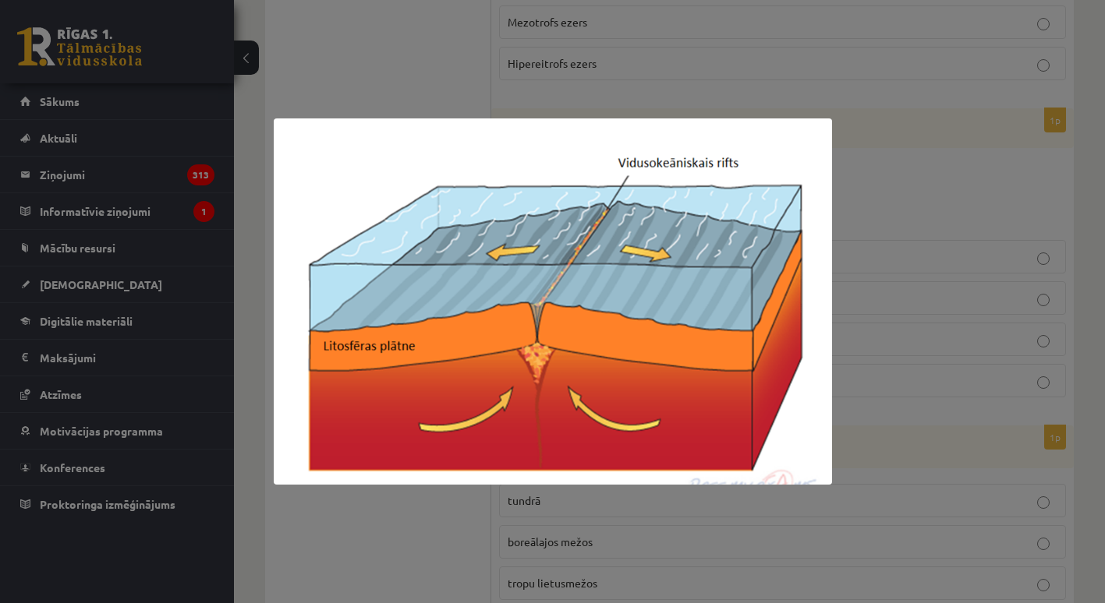
click at [864, 163] on div at bounding box center [552, 301] width 1105 height 603
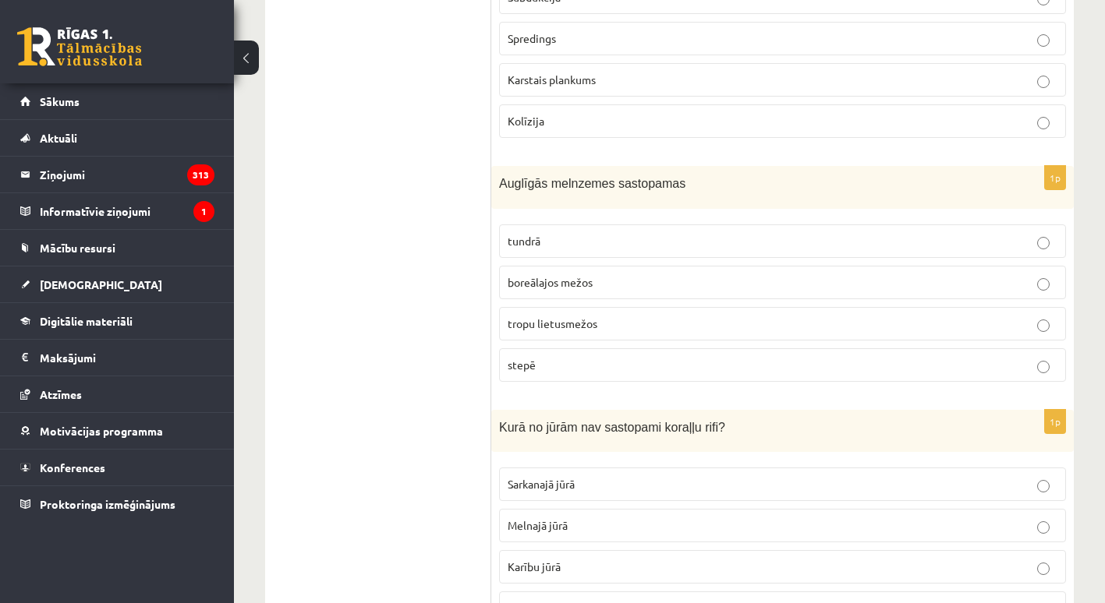
scroll to position [4518, 0]
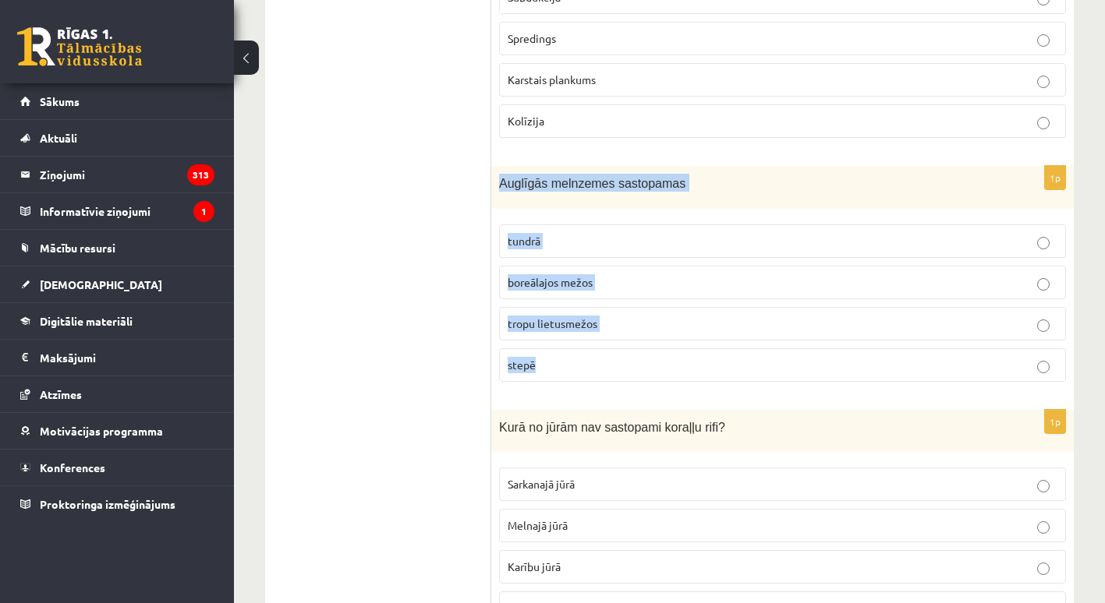
drag, startPoint x: 497, startPoint y: 178, endPoint x: 582, endPoint y: 362, distance: 203.4
click at [582, 362] on div "1p Auglīgās melnzemes sastopamas tundrā boreālajos mežos tropu lietusmežos stepē" at bounding box center [782, 280] width 582 height 228
click at [549, 361] on p "stepē" at bounding box center [782, 365] width 550 height 16
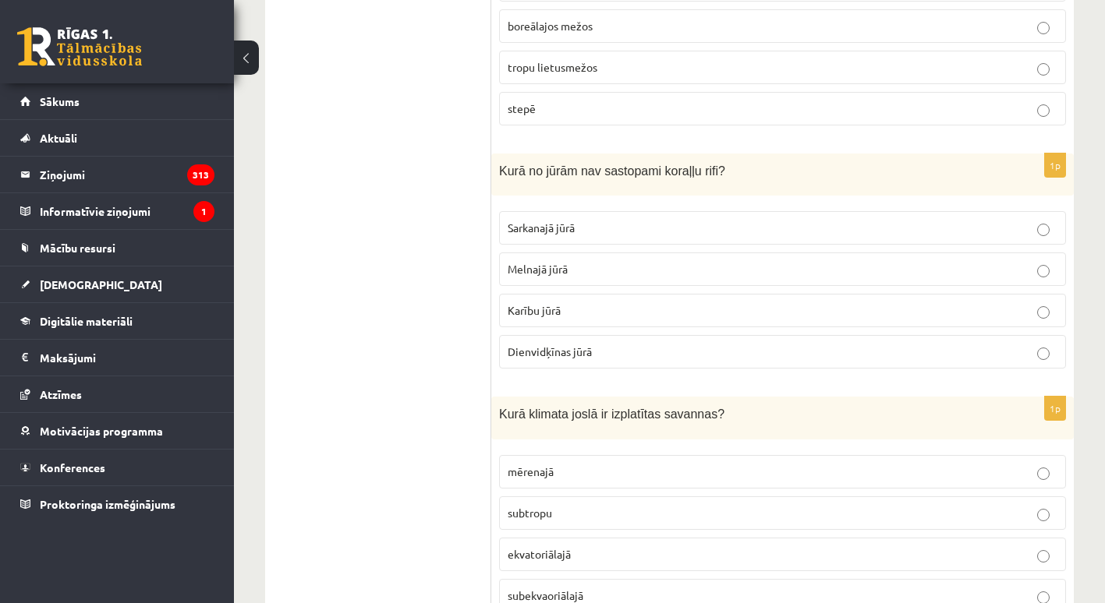
scroll to position [4778, 0]
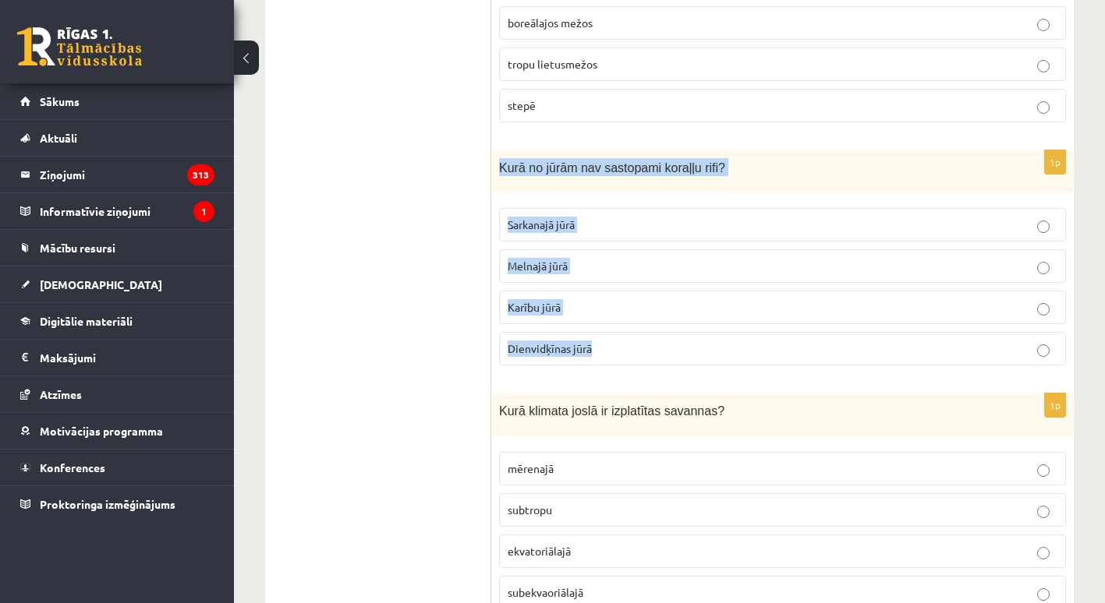
drag, startPoint x: 500, startPoint y: 163, endPoint x: 640, endPoint y: 338, distance: 224.1
click at [640, 338] on div "1p Kurā no jūrām nav sastopami koraļļu rifi? Sarkanajā jūrā Melnajā jūrā Karību…" at bounding box center [782, 264] width 582 height 228
click at [556, 261] on span "Melnajā jūrā" at bounding box center [537, 266] width 60 height 14
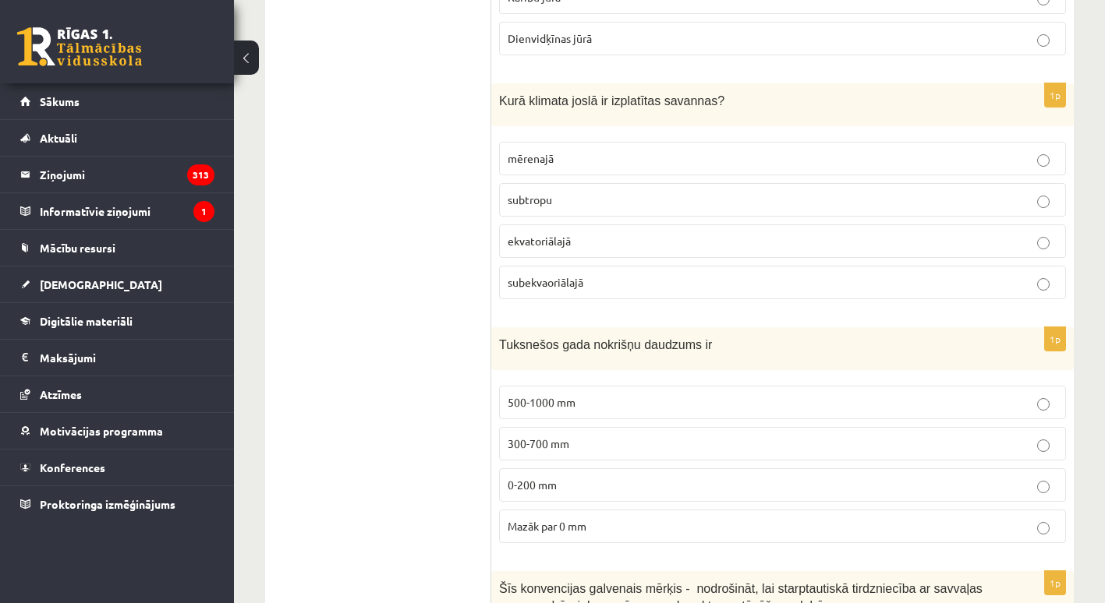
scroll to position [5090, 0]
drag, startPoint x: 490, startPoint y: 93, endPoint x: 384, endPoint y: 169, distance: 130.7
drag, startPoint x: 503, startPoint y: 94, endPoint x: 504, endPoint y: 103, distance: 9.4
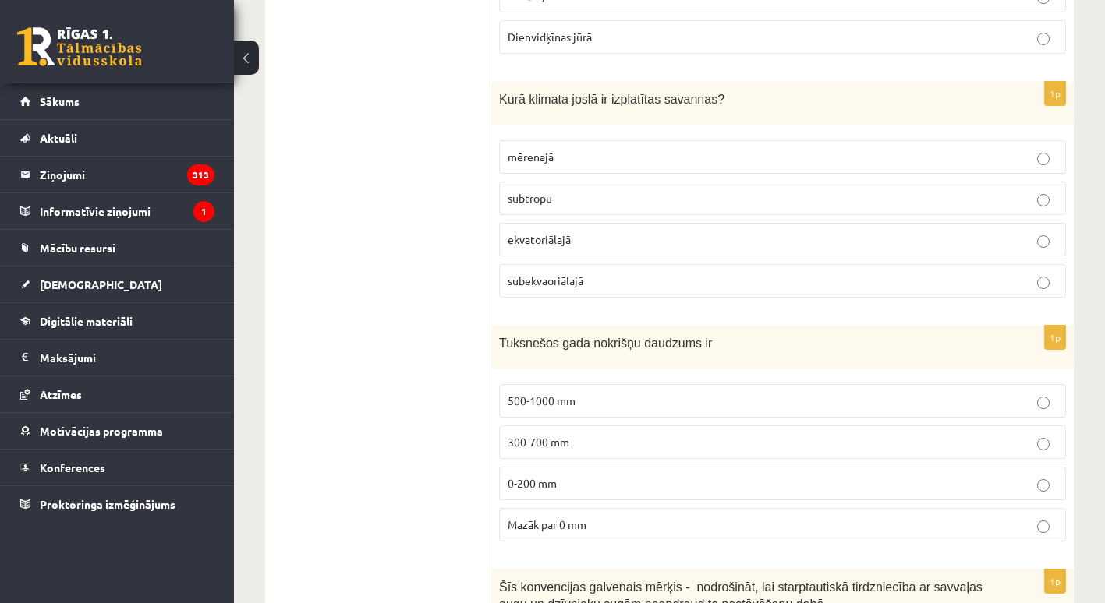
click at [504, 103] on span "Kurā klimata joslā ir izplatītas savannas?" at bounding box center [611, 99] width 225 height 13
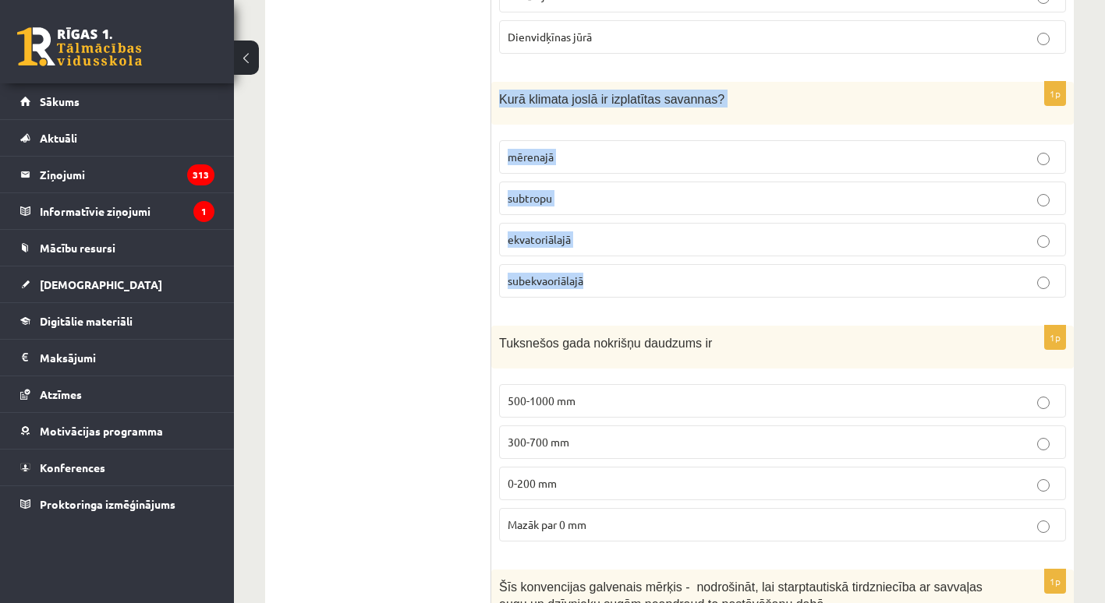
drag, startPoint x: 498, startPoint y: 94, endPoint x: 621, endPoint y: 273, distance: 217.5
click at [621, 273] on div "1p Kurā klimata joslā ir izplatītas savannas? mērenajā subtropu ekvatoriālajā s…" at bounding box center [782, 196] width 582 height 228
click at [543, 284] on p "subekvaoriālajā" at bounding box center [782, 281] width 550 height 16
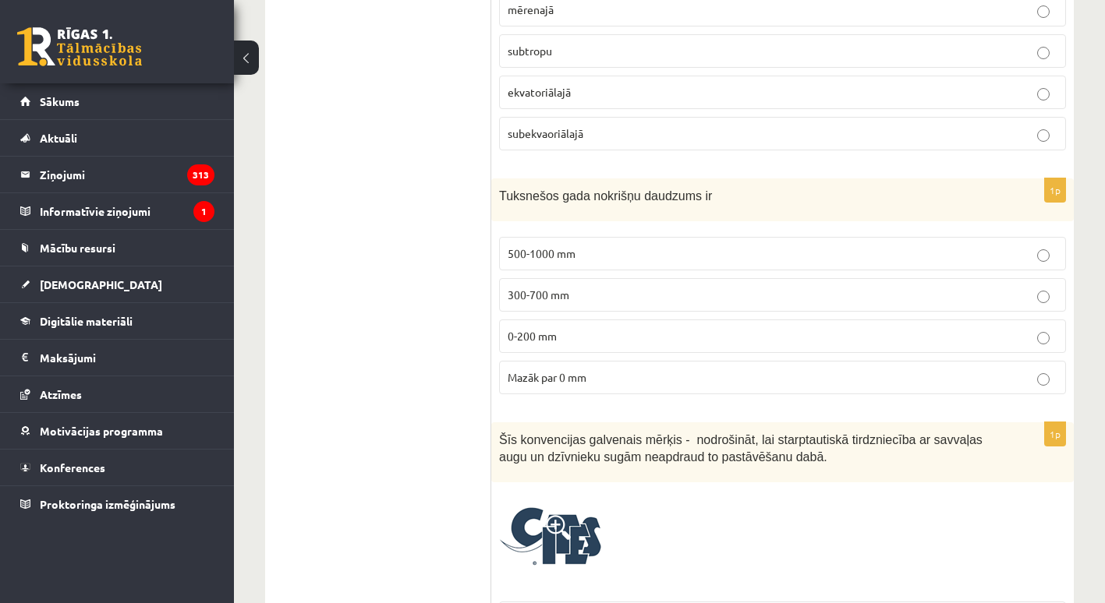
scroll to position [5272, 0]
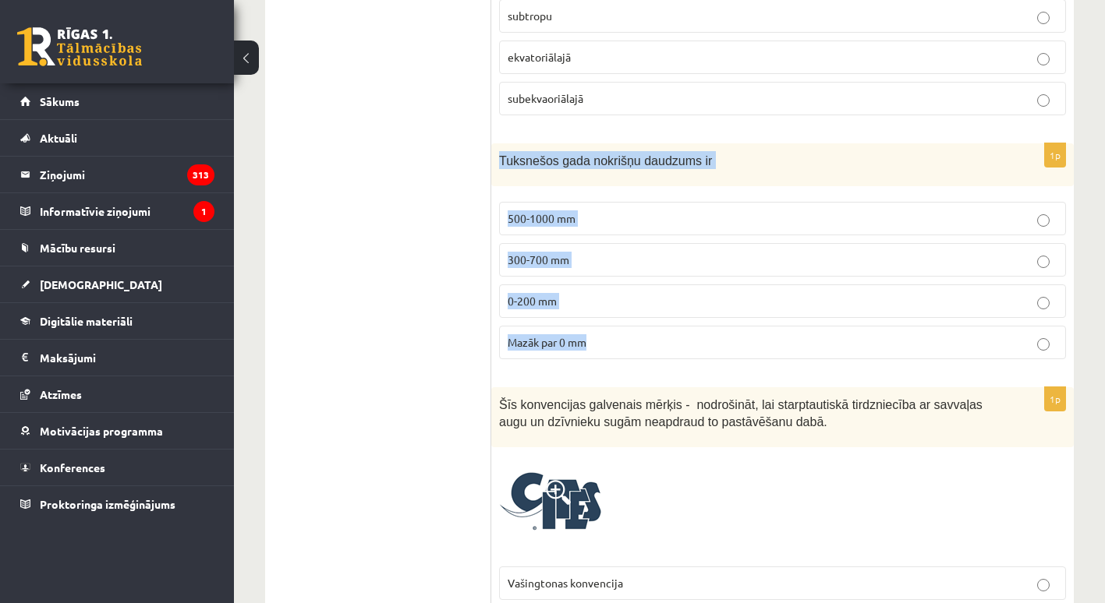
drag, startPoint x: 497, startPoint y: 150, endPoint x: 664, endPoint y: 337, distance: 251.2
click at [664, 337] on div "1p Tuksnešos gada nokrišņu daudzums ir 500-1000 mm 300-700 mm 0-200 mm Mazāk pa…" at bounding box center [782, 257] width 582 height 228
click at [538, 301] on span "0-200 mm" at bounding box center [531, 301] width 49 height 14
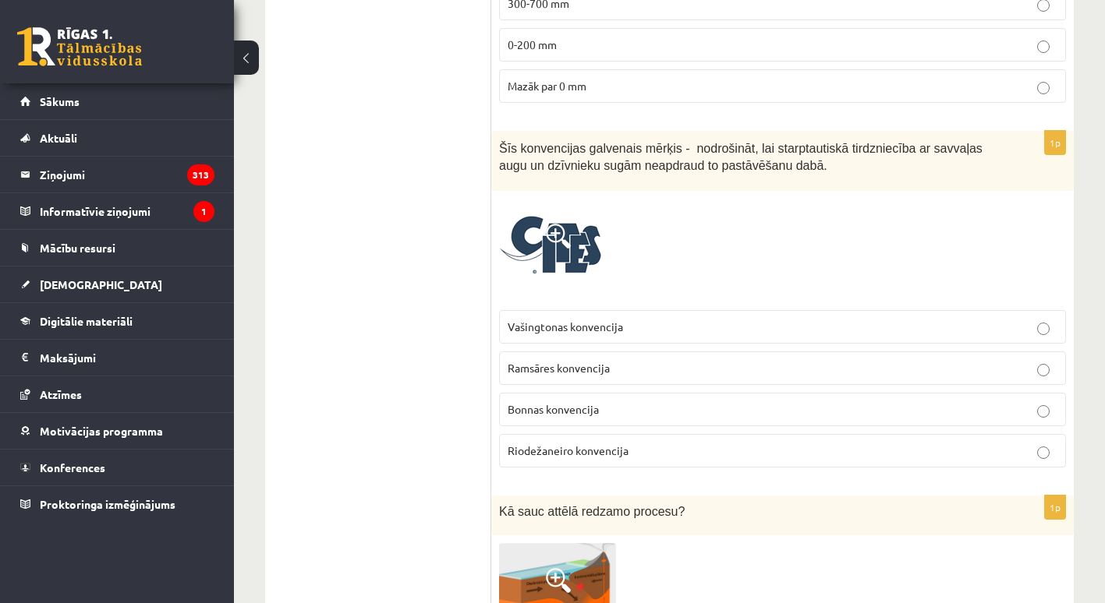
scroll to position [5532, 0]
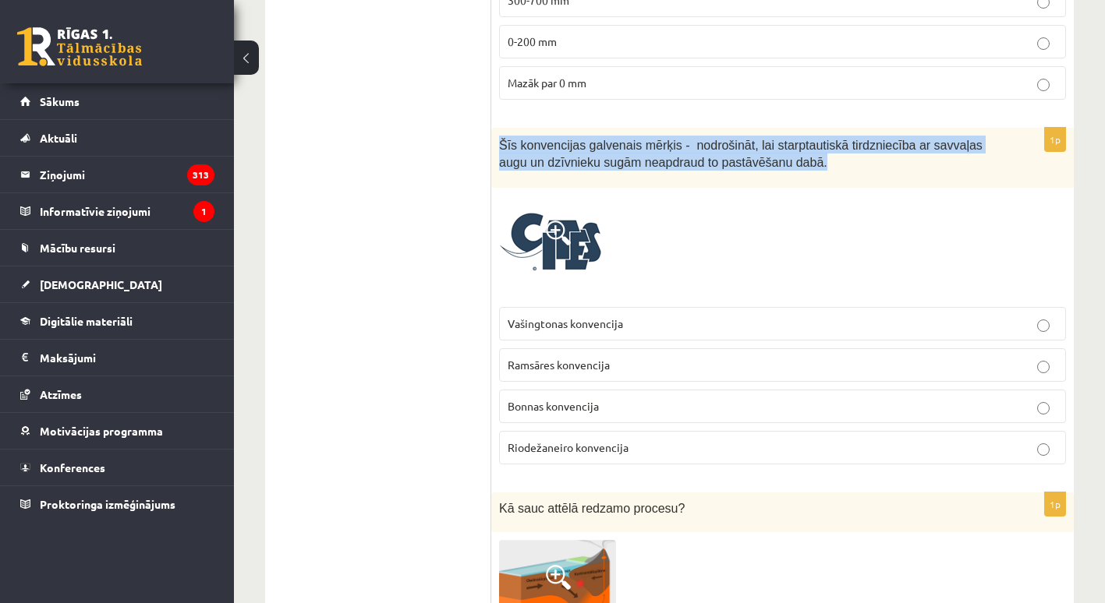
drag, startPoint x: 500, startPoint y: 142, endPoint x: 788, endPoint y: 162, distance: 288.4
click at [788, 162] on p "Šīs konvencijas galvenais mērķis - nodrošināt, lai starptautiskā tirdzniecība a…" at bounding box center [743, 153] width 489 height 35
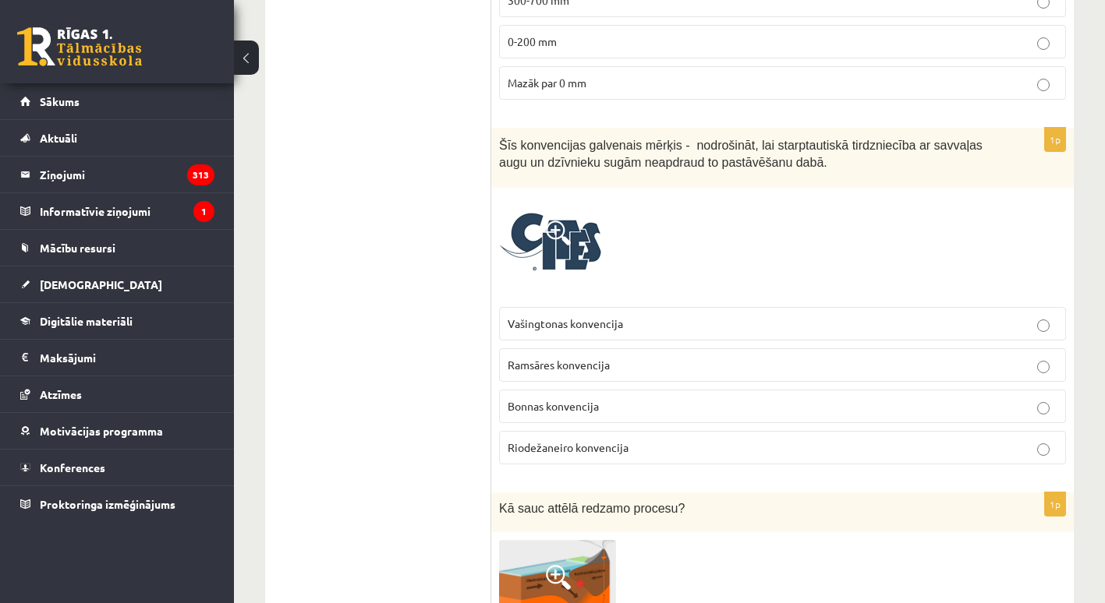
click at [563, 316] on span "Vašingtonas konvencija" at bounding box center [564, 323] width 115 height 14
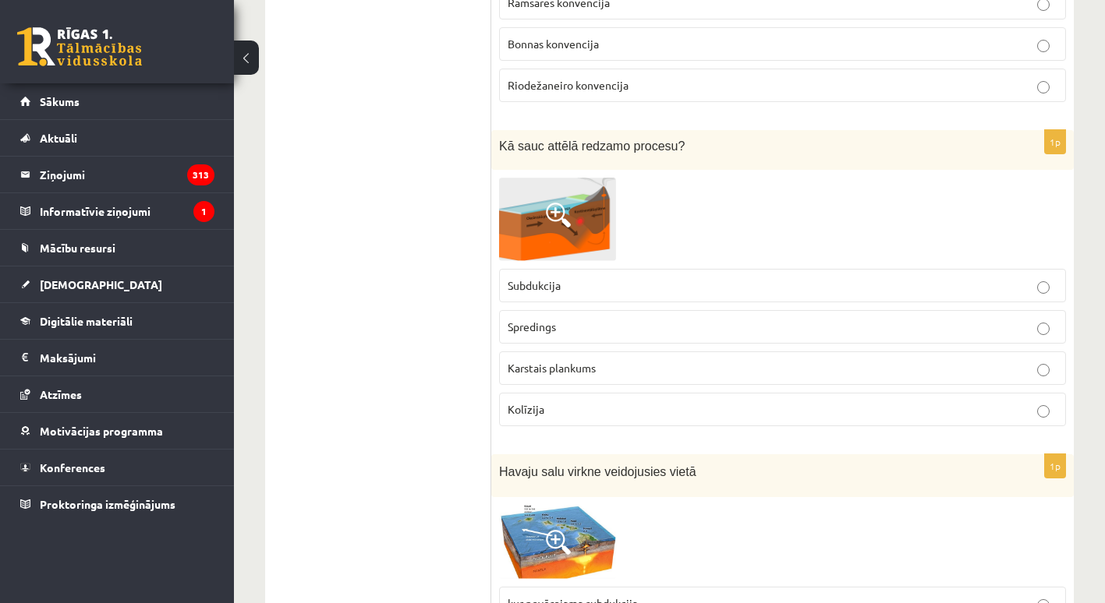
scroll to position [5896, 0]
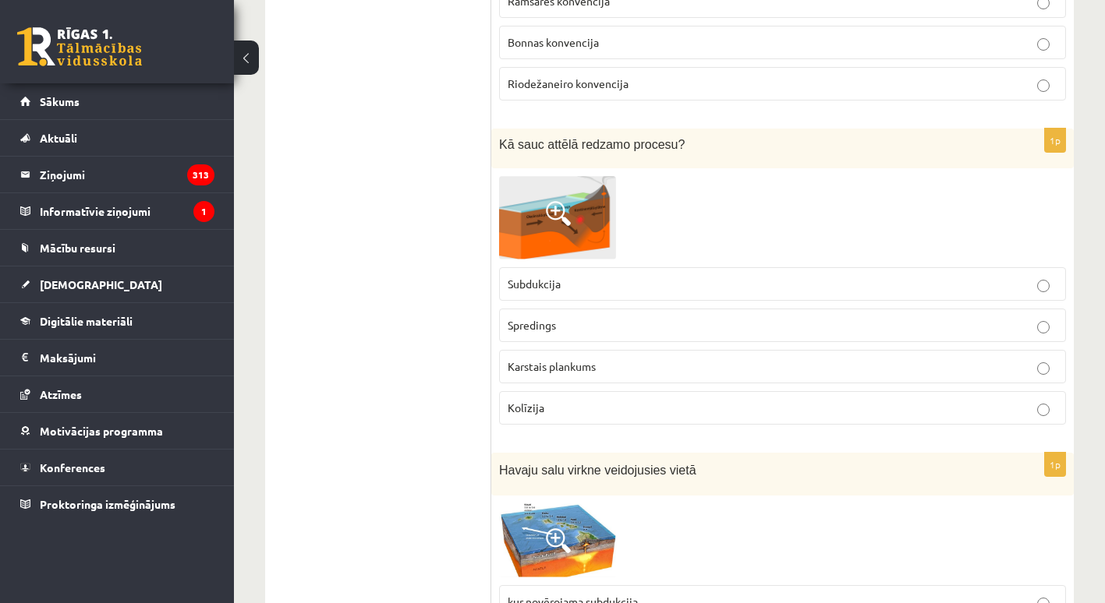
click at [557, 225] on img at bounding box center [557, 217] width 117 height 83
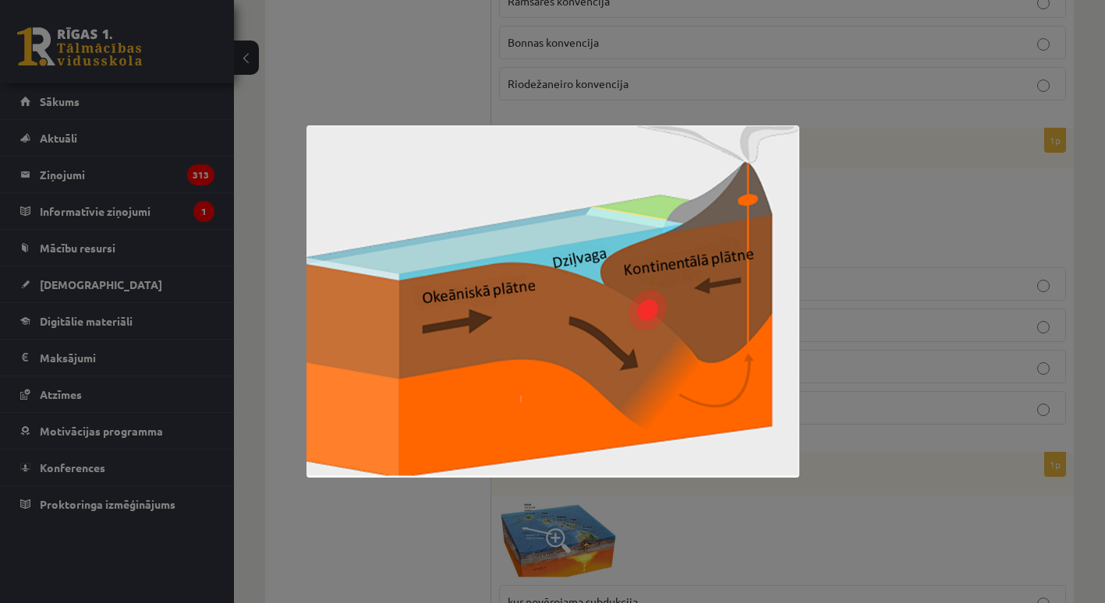
click at [822, 220] on div at bounding box center [552, 301] width 1105 height 603
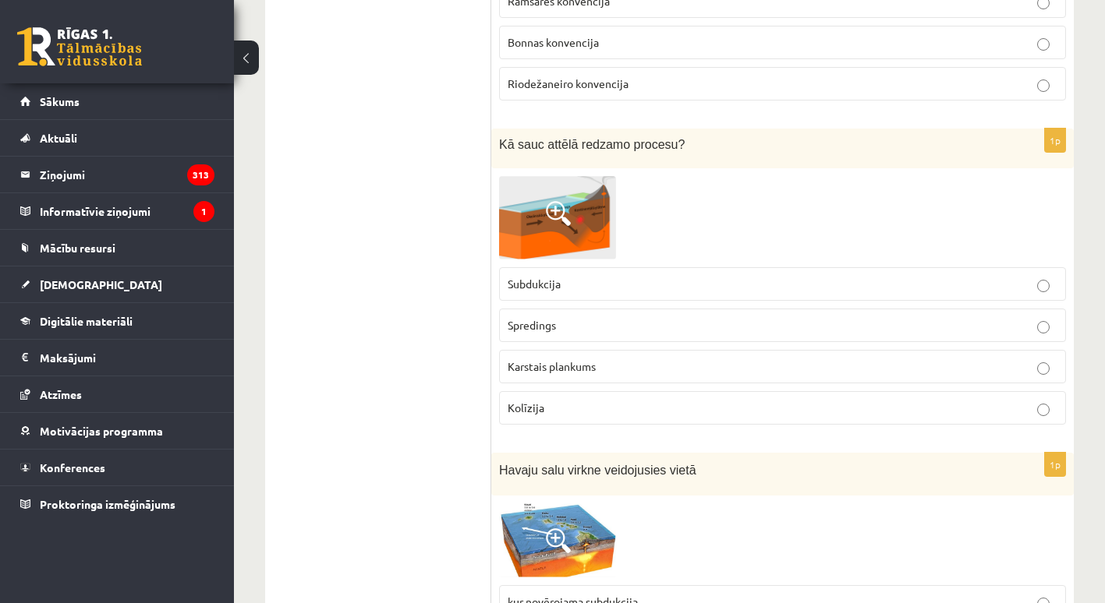
click at [548, 211] on span at bounding box center [558, 213] width 25 height 25
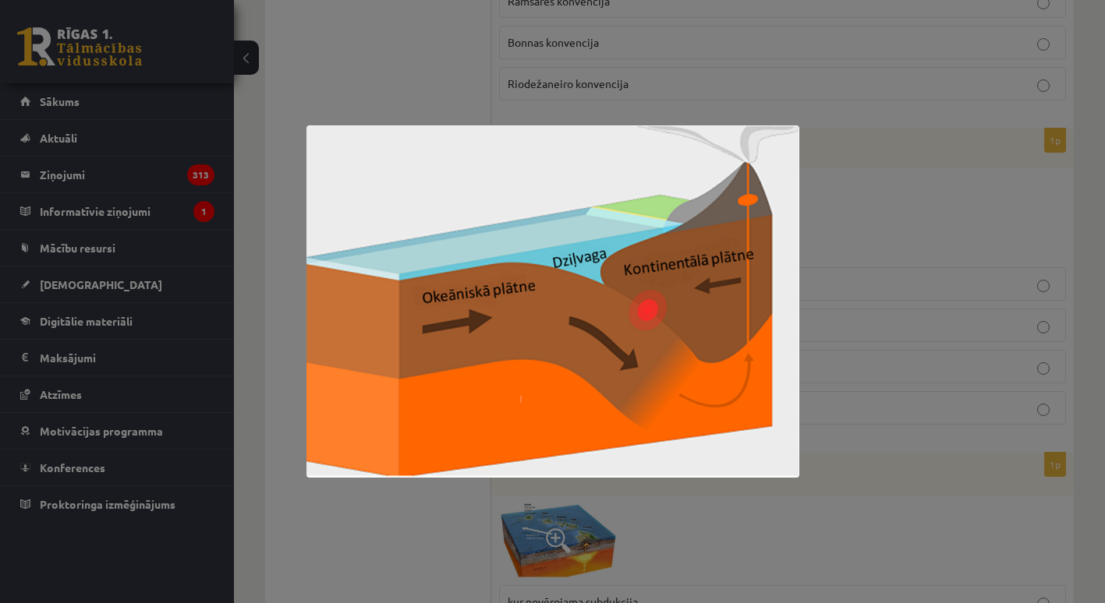
click at [858, 202] on div at bounding box center [552, 301] width 1105 height 603
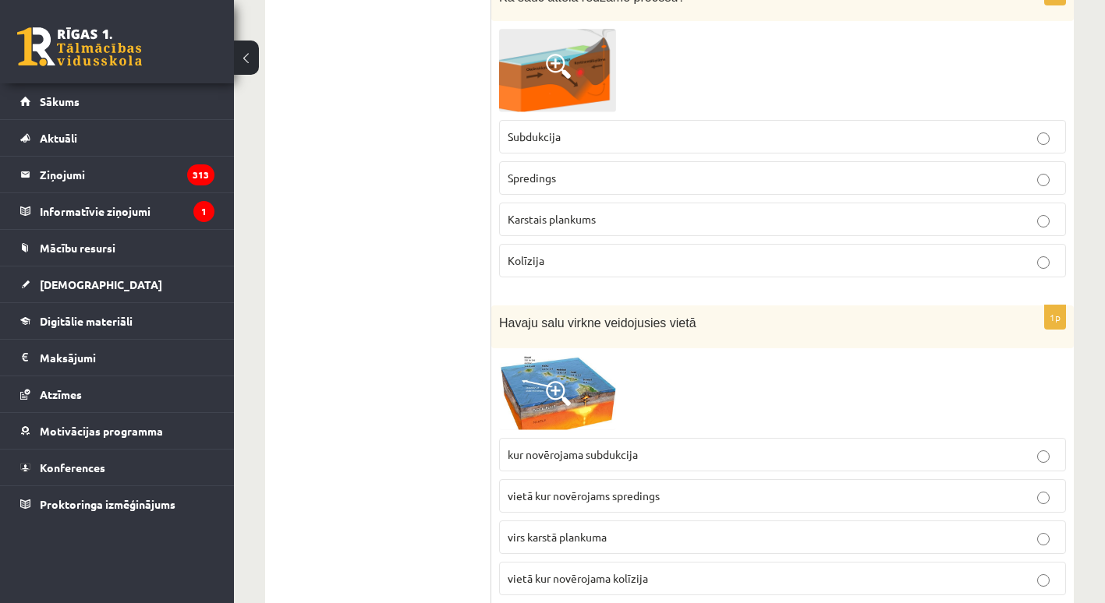
scroll to position [6077, 0]
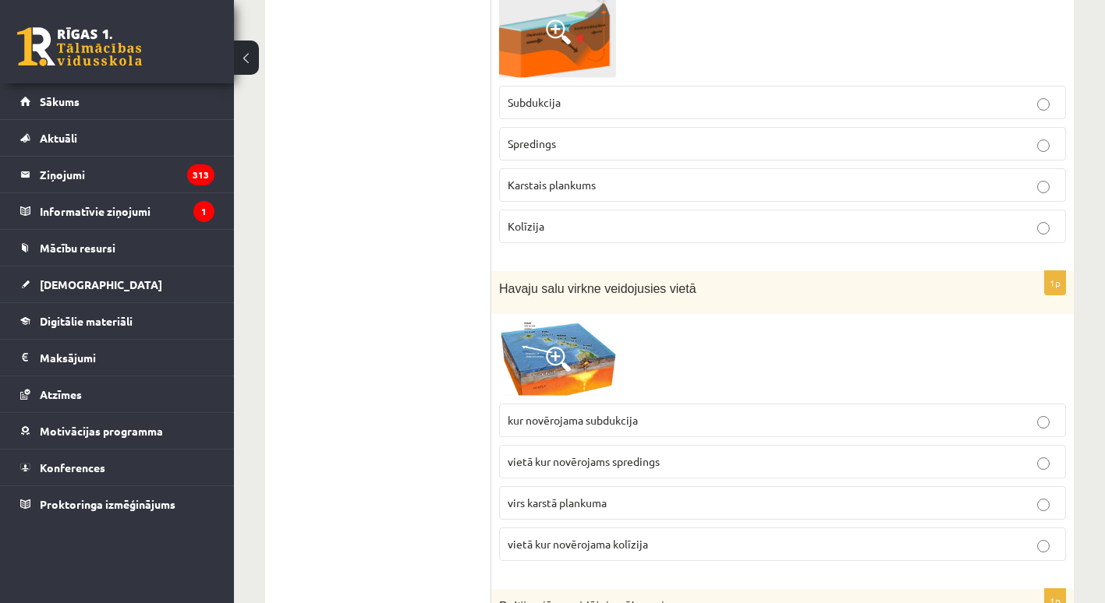
click at [584, 342] on img at bounding box center [557, 359] width 117 height 75
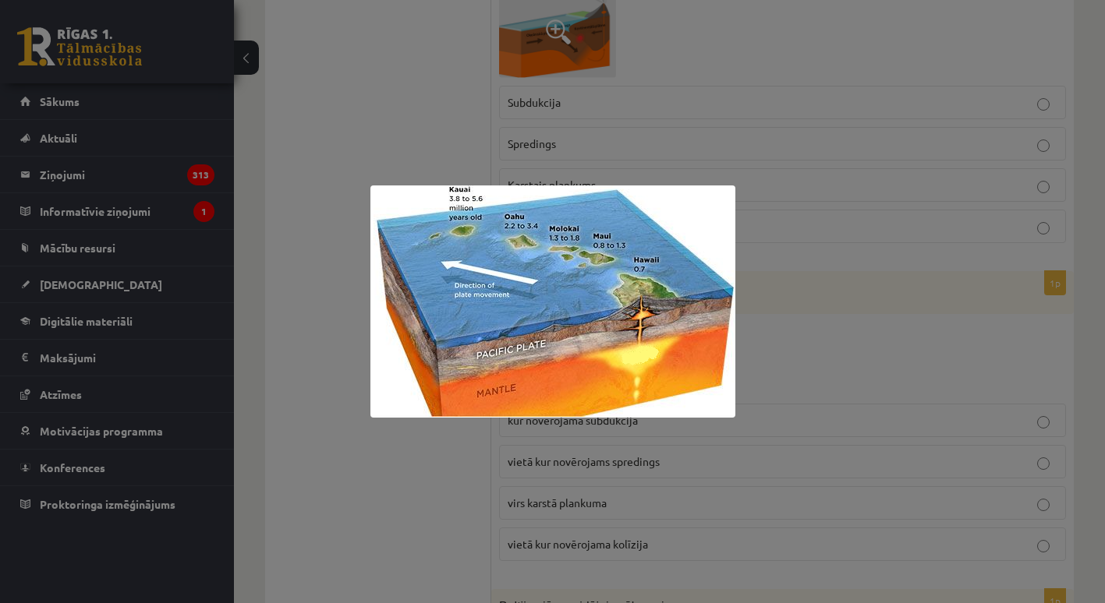
click at [775, 366] on div at bounding box center [552, 301] width 1105 height 603
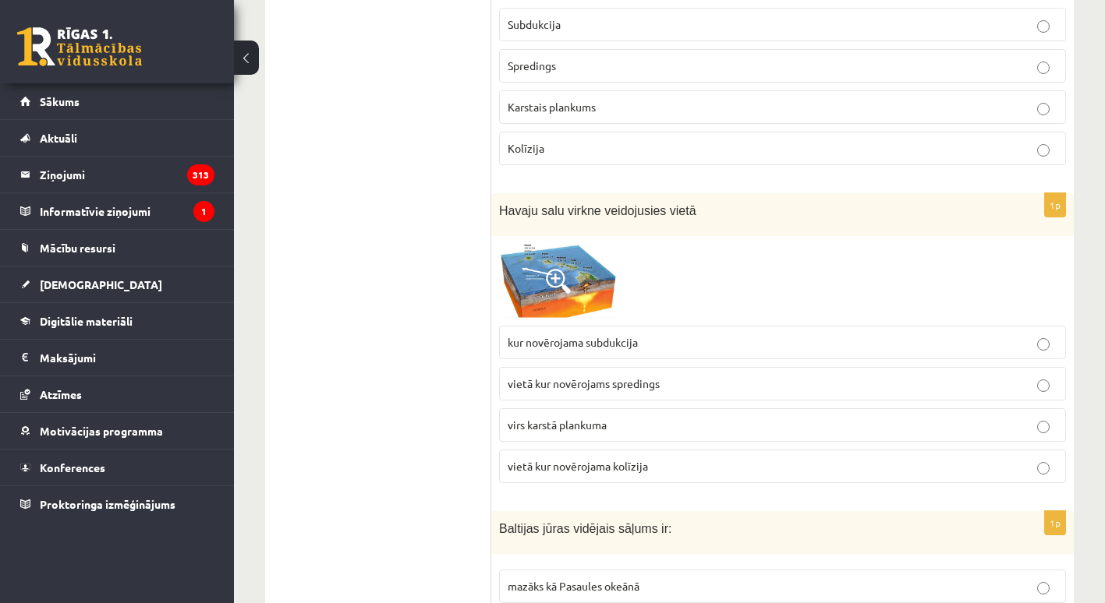
scroll to position [6155, 0]
click at [641, 422] on p "virs karstā plankuma" at bounding box center [782, 425] width 550 height 16
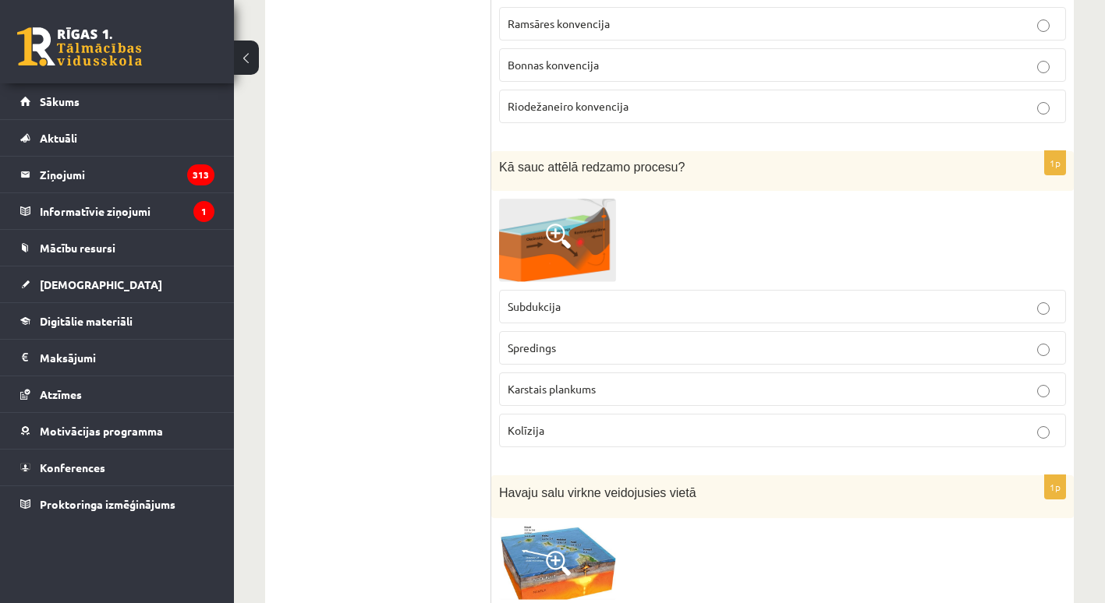
scroll to position [5869, 0]
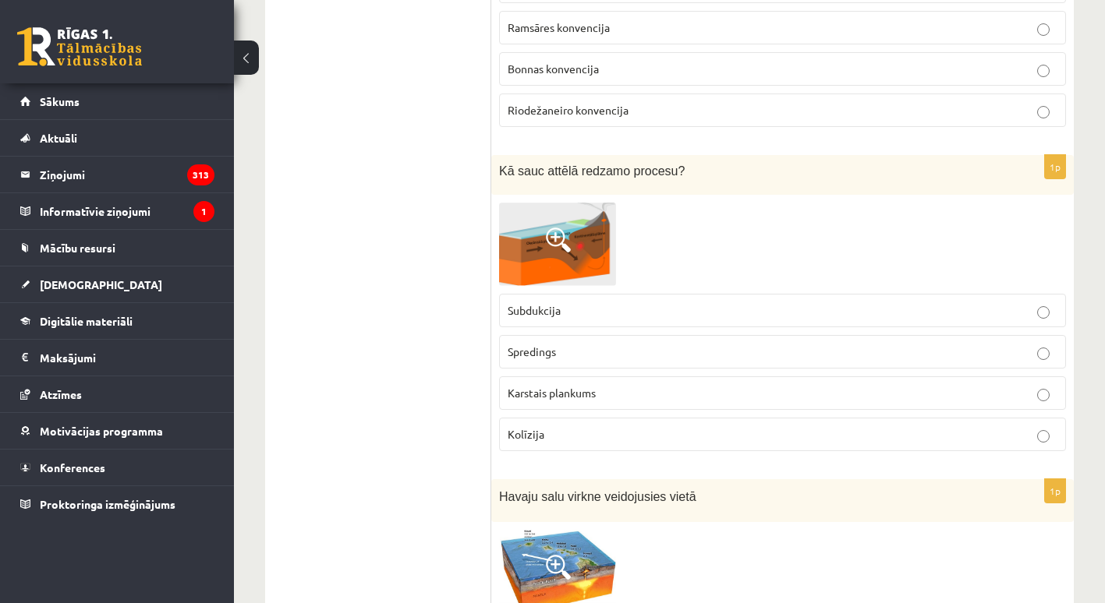
click at [585, 344] on p "Spredings" at bounding box center [782, 352] width 550 height 16
click at [679, 295] on label "Subdukcija" at bounding box center [782, 311] width 567 height 34
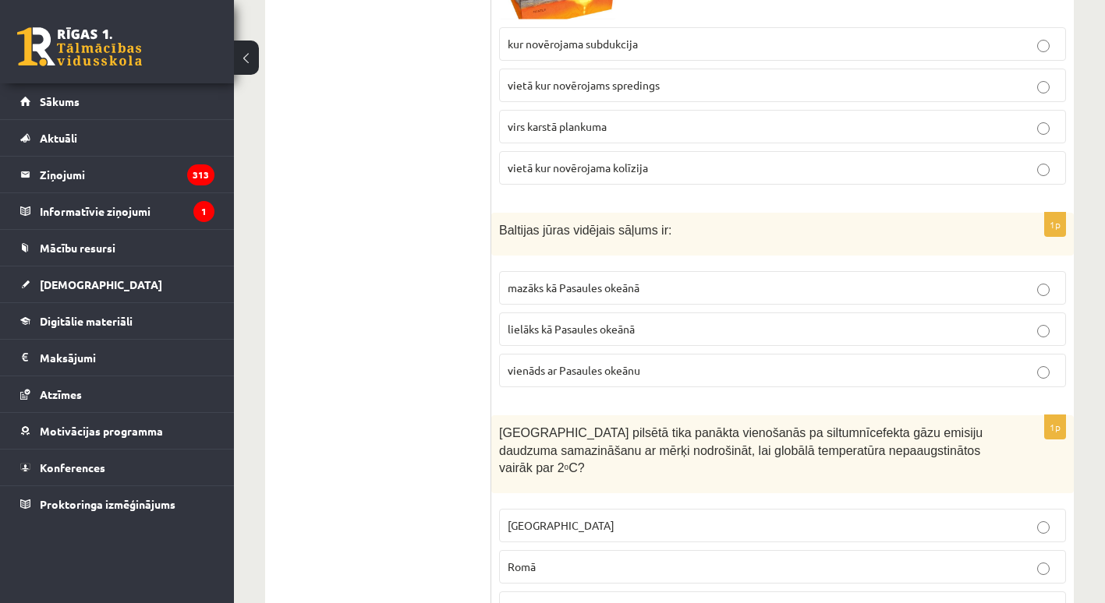
scroll to position [6467, 0]
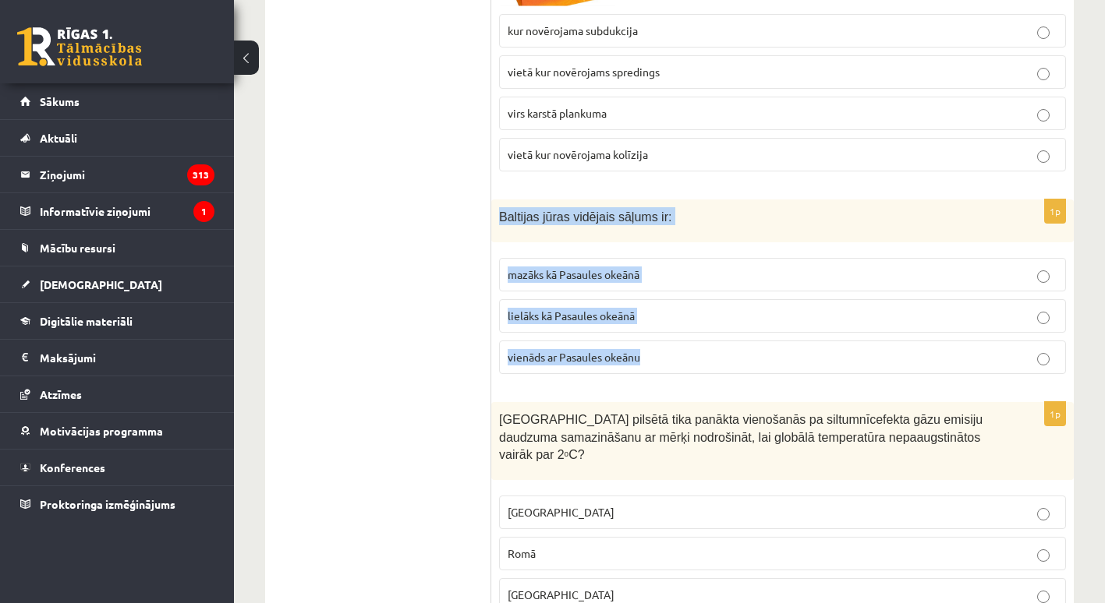
drag, startPoint x: 499, startPoint y: 213, endPoint x: 649, endPoint y: 355, distance: 206.8
click at [649, 355] on div "1p Baltijas jūras vidējais sāļums ir: mazāks kā Pasaules okeānā lielāks kā Pasa…" at bounding box center [782, 293] width 582 height 187
click at [550, 271] on span "mazāks kā Pasaules okeānā" at bounding box center [573, 274] width 132 height 14
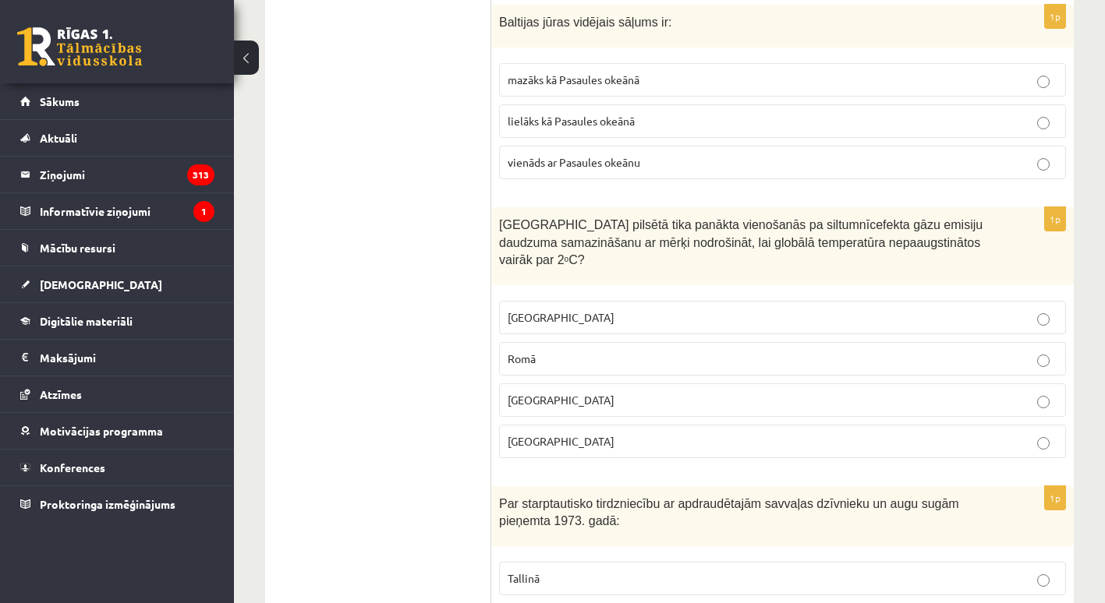
scroll to position [6675, 0]
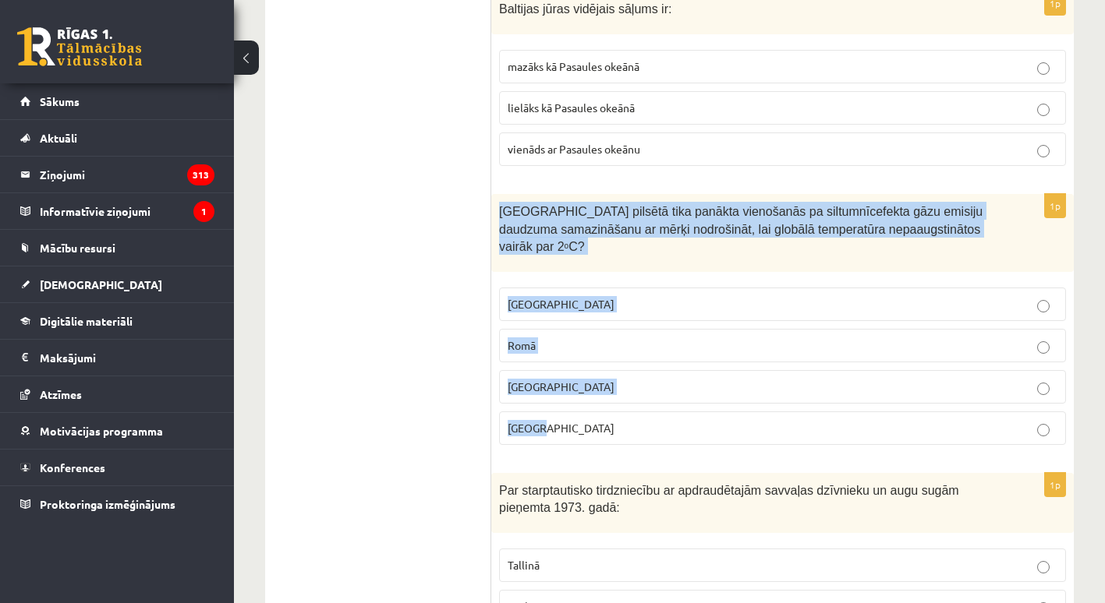
drag, startPoint x: 500, startPoint y: 207, endPoint x: 604, endPoint y: 398, distance: 217.3
click at [604, 398] on div "1p Kurā pilsētā tika panākta vienošanās pa siltumnīcefekta gāzu emisiju daudzum…" at bounding box center [782, 325] width 582 height 263
click at [521, 421] on span "Parīzē" at bounding box center [560, 428] width 107 height 14
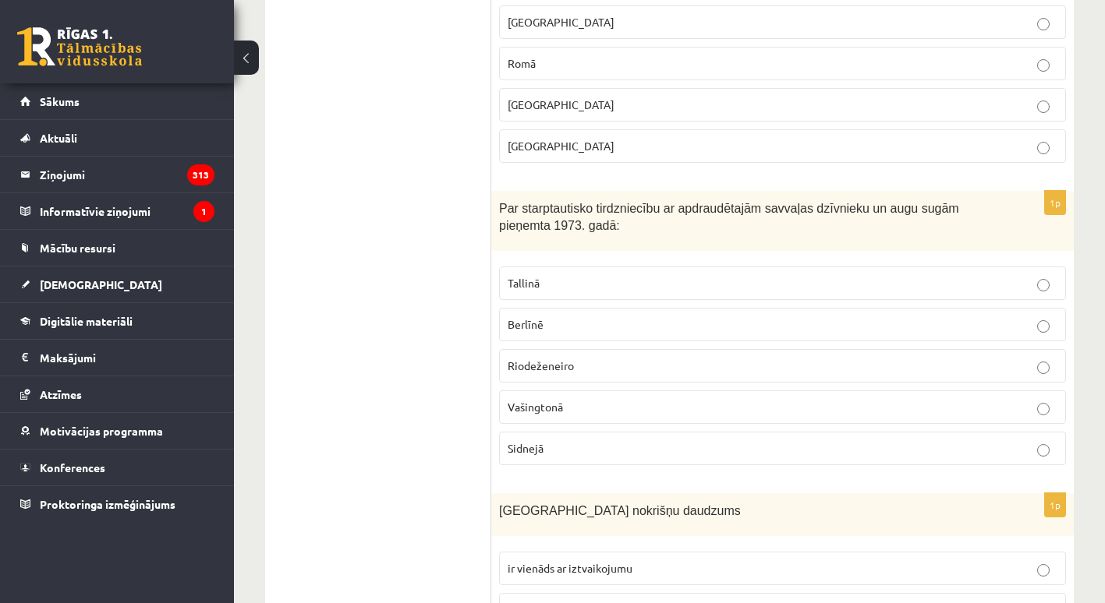
scroll to position [6987, 0]
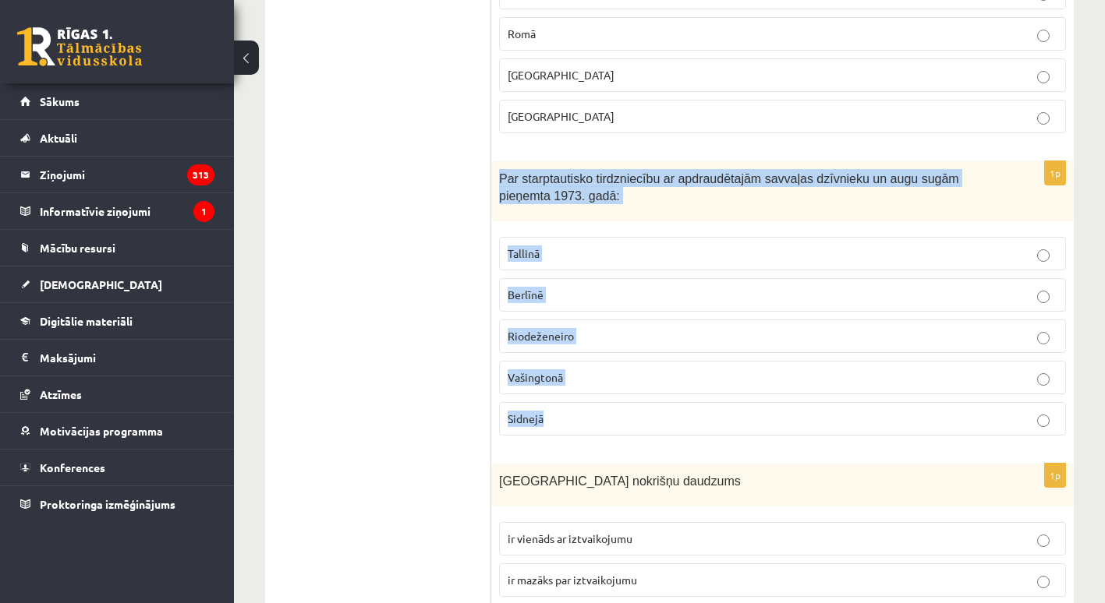
drag, startPoint x: 499, startPoint y: 149, endPoint x: 620, endPoint y: 401, distance: 279.3
click at [620, 401] on div "1p Par starptautisko tirdzniecību ar apdraudētajām savvaļas dzīvnieku un augu s…" at bounding box center [782, 304] width 582 height 287
click at [561, 370] on span "Vašingtonā" at bounding box center [534, 377] width 55 height 14
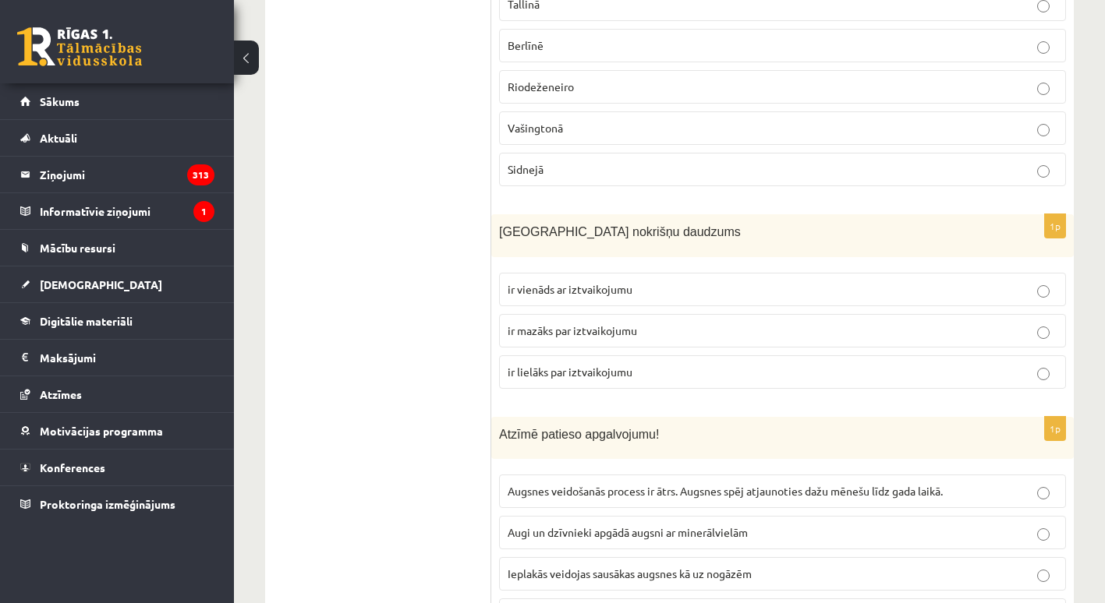
scroll to position [7247, 0]
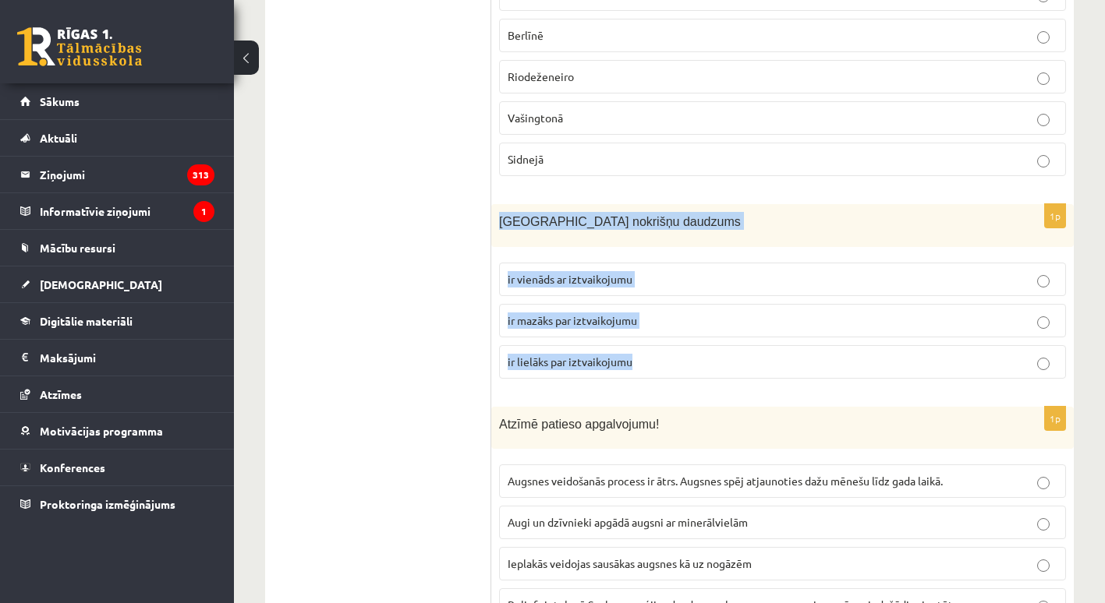
drag, startPoint x: 494, startPoint y: 195, endPoint x: 648, endPoint y: 345, distance: 214.4
click at [648, 345] on div "1p Latvijā nokrišņu daudzums ir vienāds ar iztvaikojumu ir mazāks par iztvaikoj…" at bounding box center [782, 297] width 582 height 187
click at [556, 345] on label "ir lielāks par iztvaikojumu" at bounding box center [782, 362] width 567 height 34
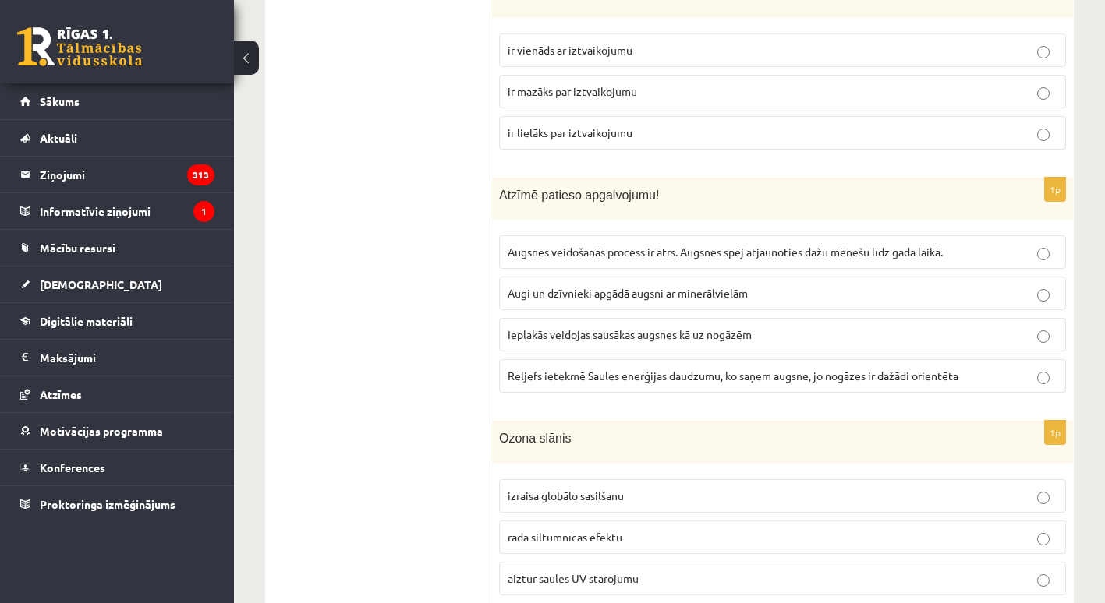
scroll to position [7480, 0]
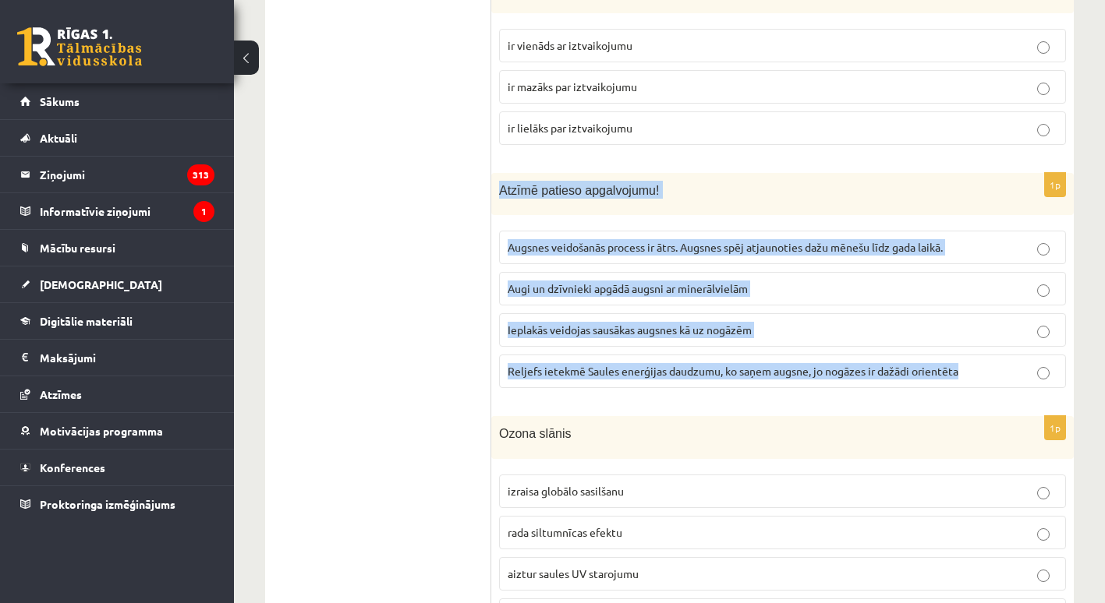
drag, startPoint x: 500, startPoint y: 171, endPoint x: 975, endPoint y: 337, distance: 503.4
click at [975, 337] on div "1p Atzīmē patieso apgalvojumu! Augsnes veidošanās process ir ātrs. Augsnes spēj…" at bounding box center [782, 287] width 582 height 228
click at [725, 364] on span "Reljefs ietekmē Saules enerģijas daudzumu, ko saņem augsne, jo nogāzes ir dažād…" at bounding box center [732, 371] width 451 height 14
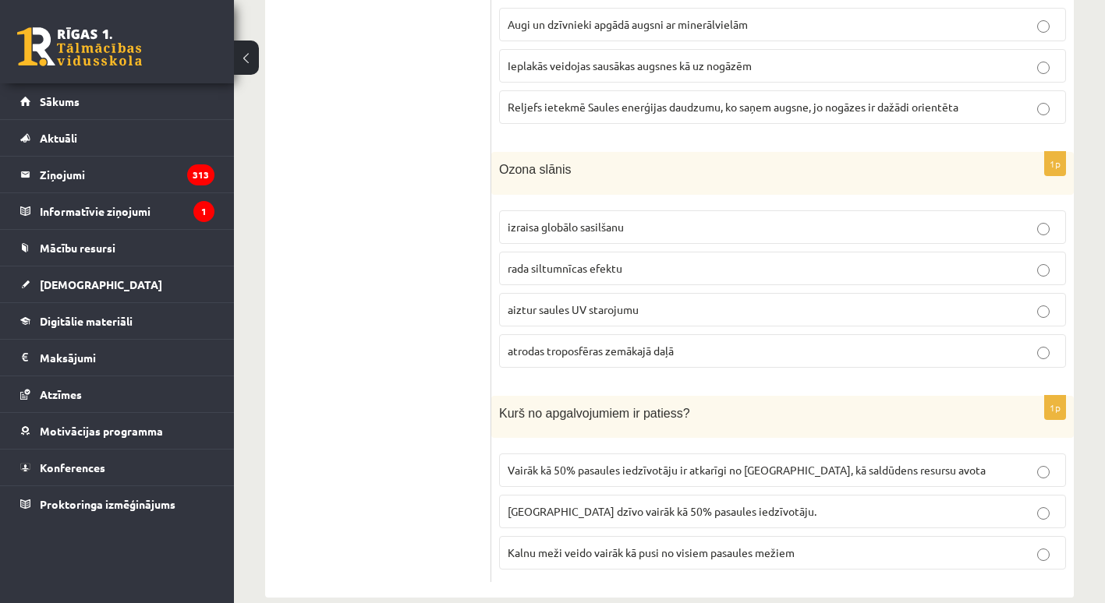
scroll to position [7749, 0]
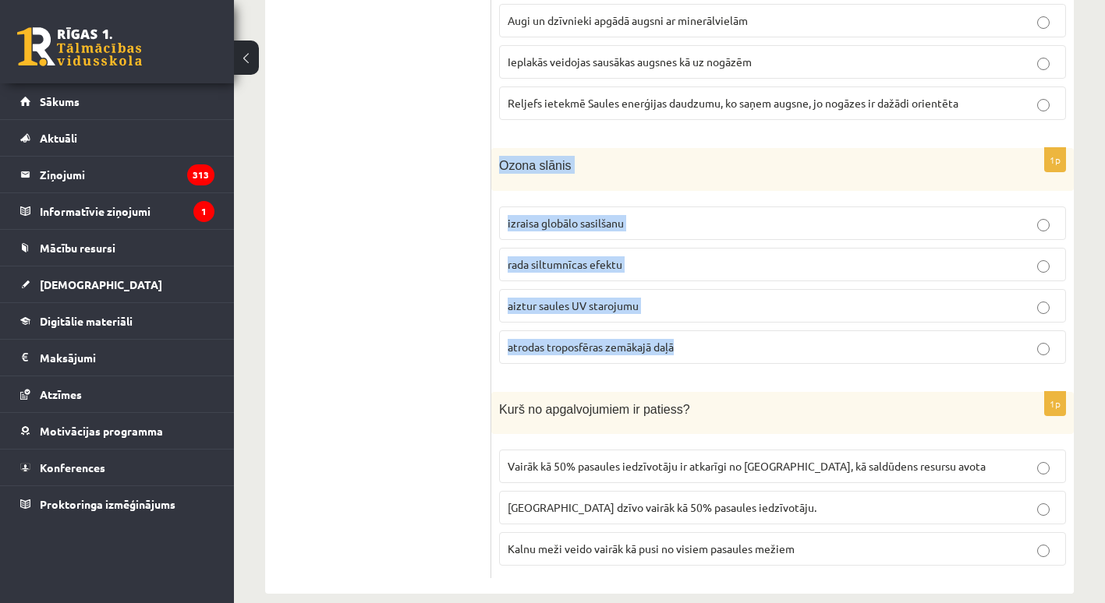
drag, startPoint x: 500, startPoint y: 141, endPoint x: 711, endPoint y: 321, distance: 277.6
click at [711, 321] on div "1p Ozona slānis izraisa globālo sasilšanu rada siltumnīcas efektu aiztur saules…" at bounding box center [782, 262] width 582 height 228
click at [589, 289] on label "aiztur saules UV starojumu" at bounding box center [782, 306] width 567 height 34
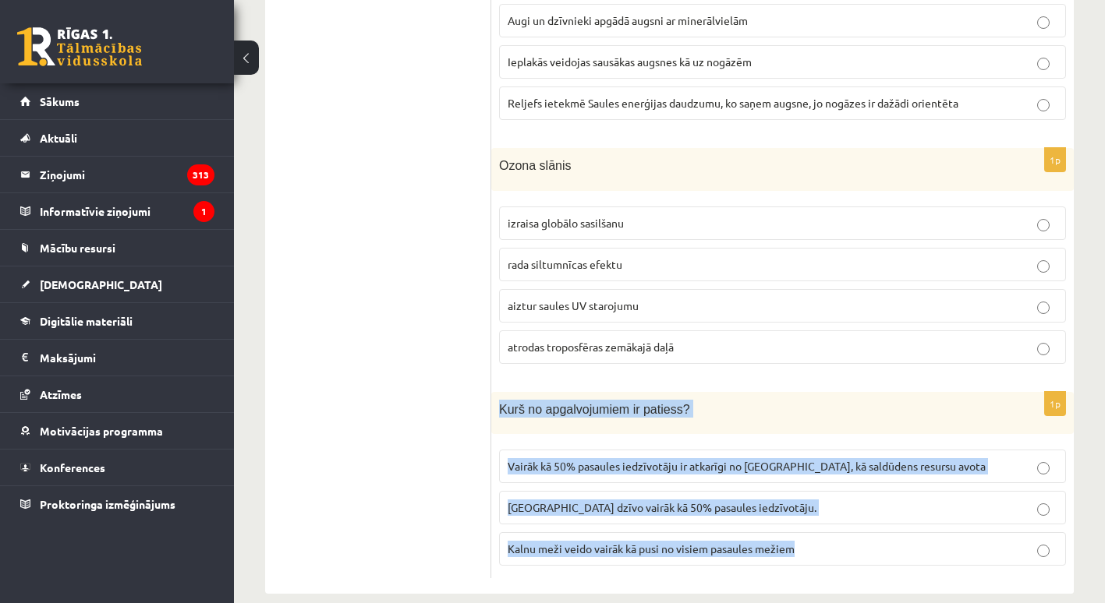
drag, startPoint x: 500, startPoint y: 385, endPoint x: 836, endPoint y: 532, distance: 366.6
click at [836, 532] on div "1p Kurš no apgalvojumiem ir patiess? Vairāk kā 50% pasaules iedzīvotāju ir atka…" at bounding box center [782, 485] width 582 height 187
click at [723, 459] on span "Vairāk kā 50% pasaules iedzīvotāju ir atkarīgi no kalniem, kā saldūdens resursu…" at bounding box center [746, 466] width 478 height 14
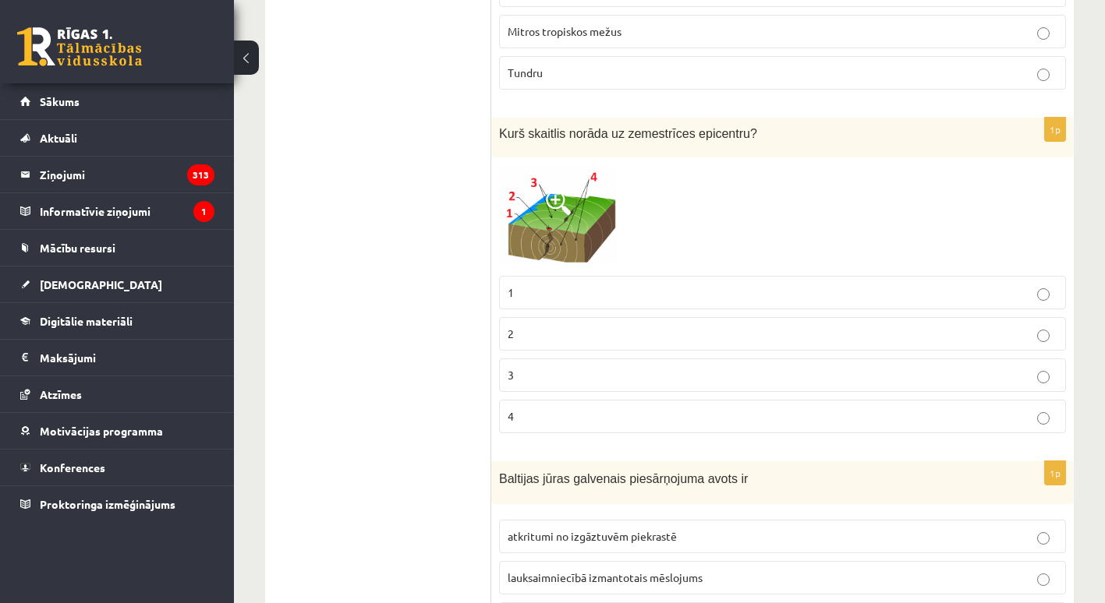
scroll to position [67, 0]
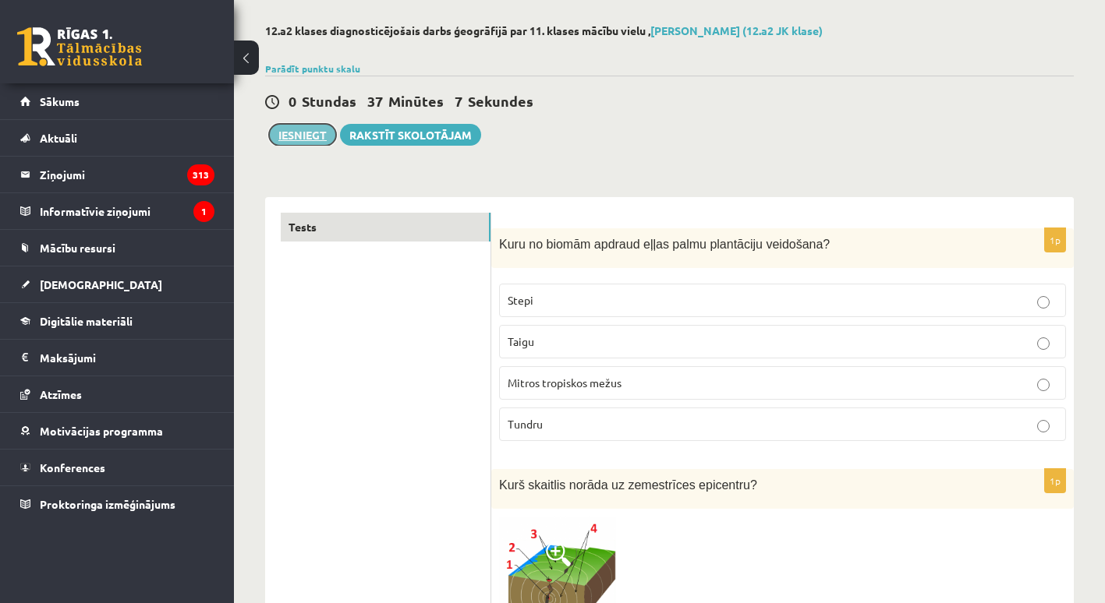
click at [292, 129] on button "Iesniegt" at bounding box center [302, 135] width 67 height 22
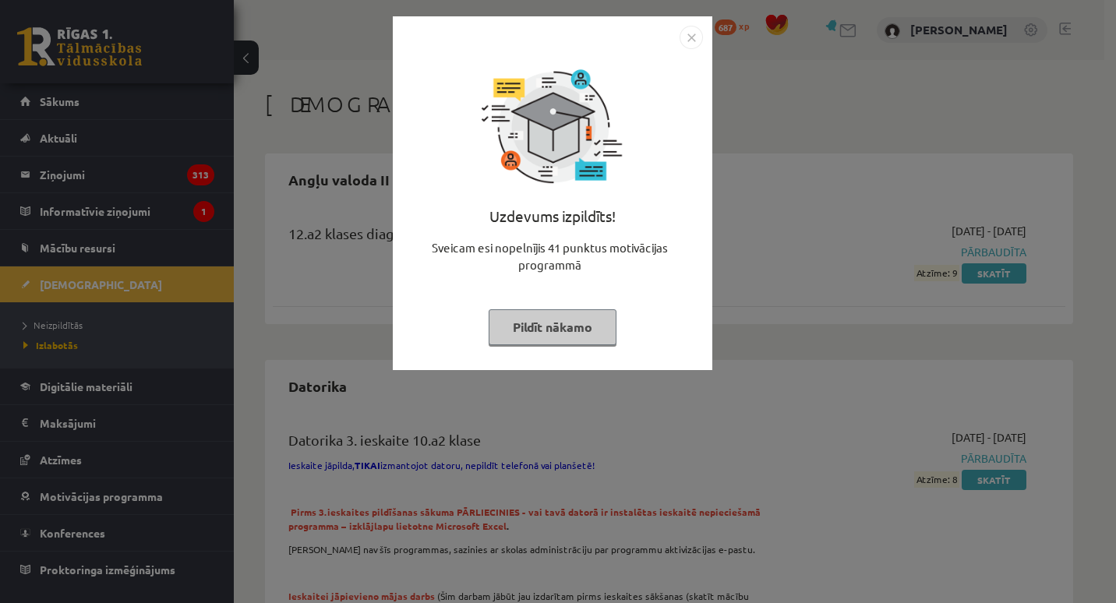
click at [556, 321] on button "Pildīt nākamo" at bounding box center [553, 327] width 128 height 36
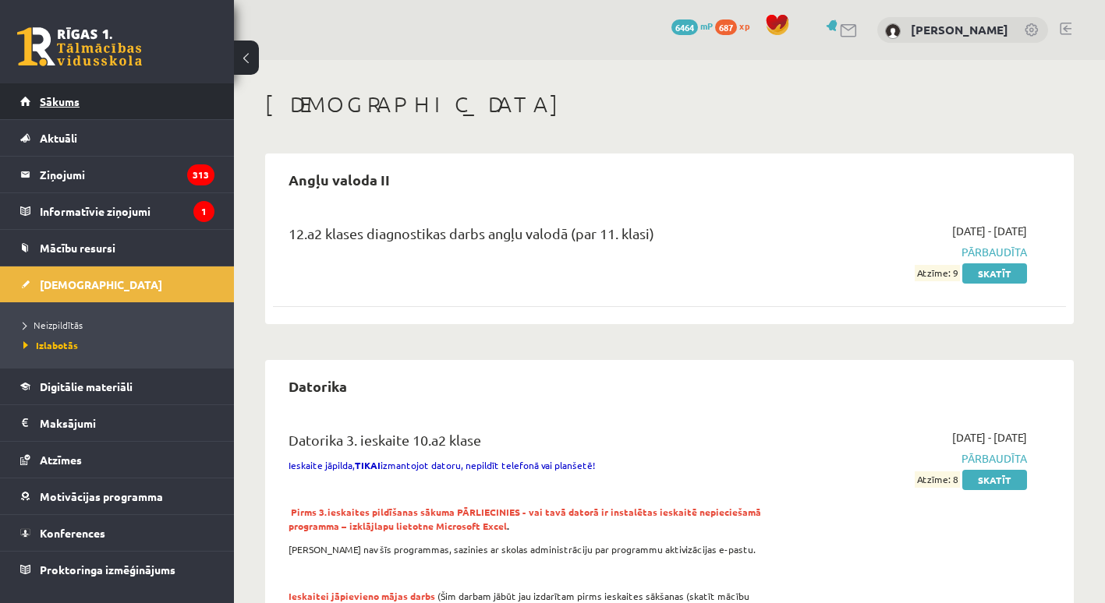
click at [141, 102] on link "Sākums" at bounding box center [117, 101] width 194 height 36
